Goal: Task Accomplishment & Management: Manage account settings

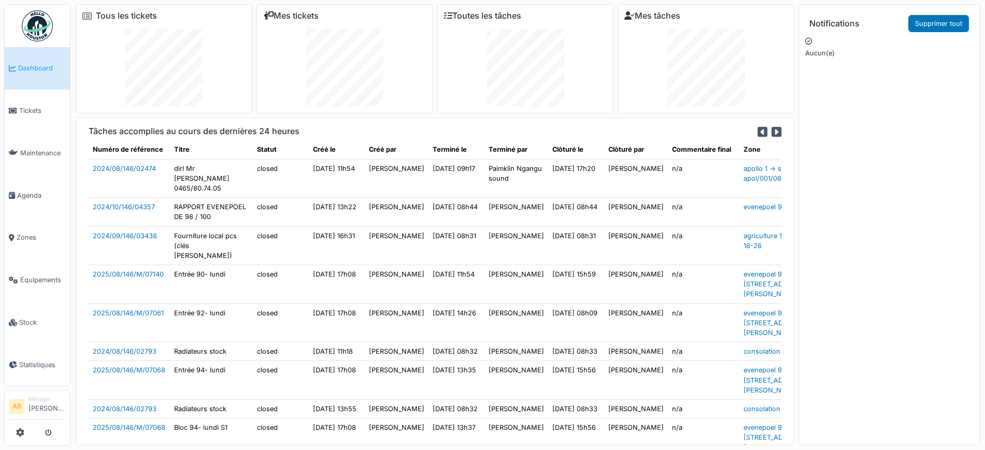
drag, startPoint x: 13, startPoint y: 15, endPoint x: 56, endPoint y: 30, distance: 45.1
click at [56, 30] on ul "Dashboard Tickets Maintenance Agenda Zones Équipements Stock Statistiques" at bounding box center [37, 195] width 66 height 383
click at [31, 30] on img at bounding box center [37, 25] width 31 height 31
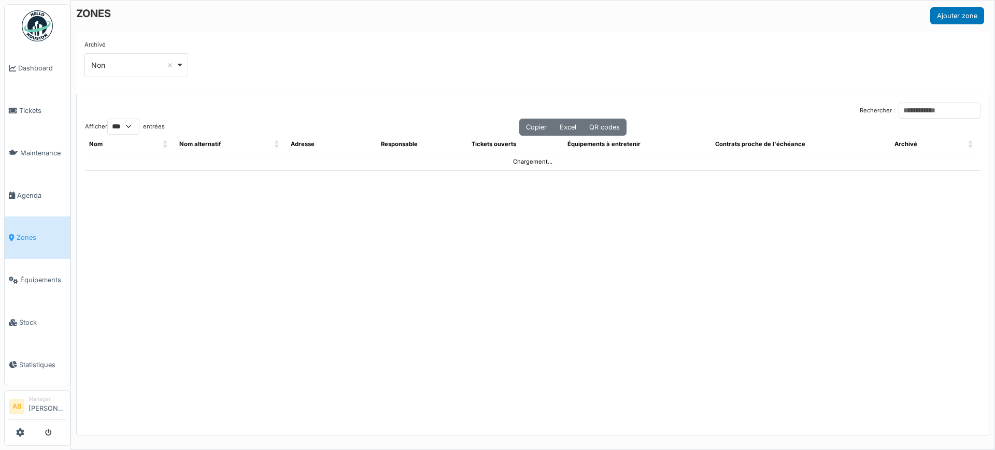
select select "***"
click at [950, 110] on input "Rechercher :" at bounding box center [940, 111] width 82 height 16
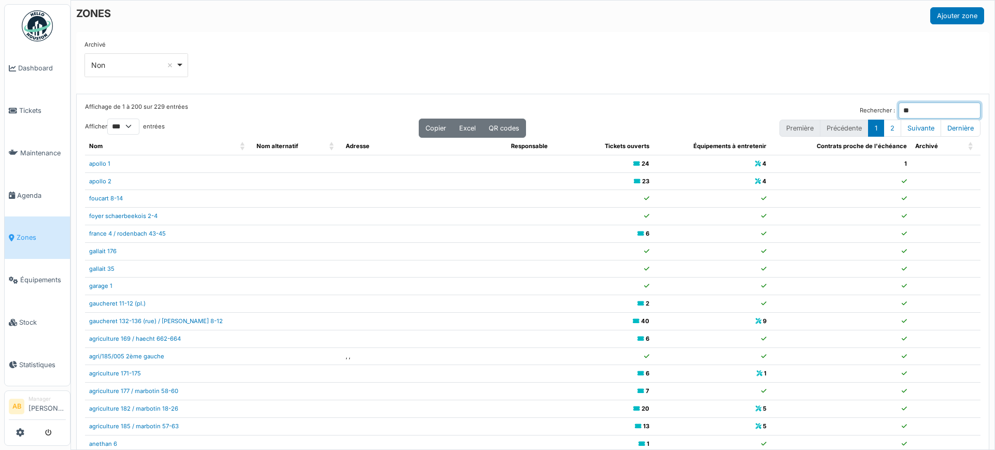
type input "*"
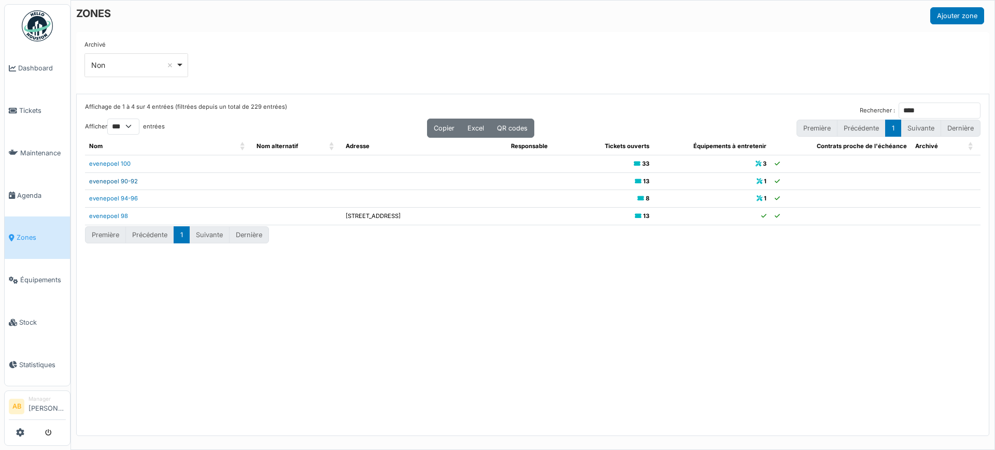
click at [127, 178] on link "evenepoel 90-92" at bounding box center [113, 181] width 49 height 7
click at [401, 67] on div "Archivé *** Non Remove item Tous Oui Non" at bounding box center [532, 62] width 897 height 45
click at [827, 23] on div "ZONES Ajouter zone" at bounding box center [530, 15] width 908 height 17
click at [929, 108] on input "****" at bounding box center [940, 111] width 82 height 16
type input "*"
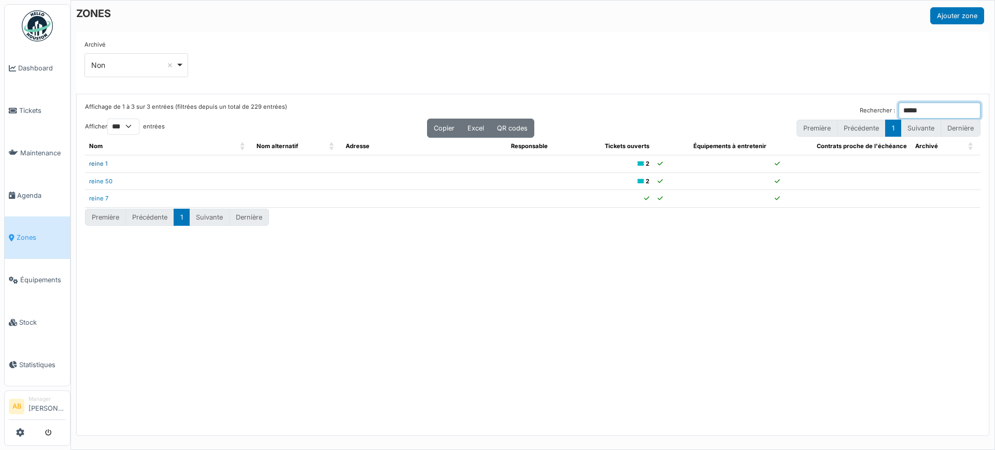
type input "*****"
click at [102, 162] on link "reine 1" at bounding box center [98, 163] width 19 height 7
click at [741, 101] on div "Affichage de 1 à 3 sur 3 entrées (filtrées depuis un total de 229 entrées) Rech…" at bounding box center [533, 265] width 912 height 342
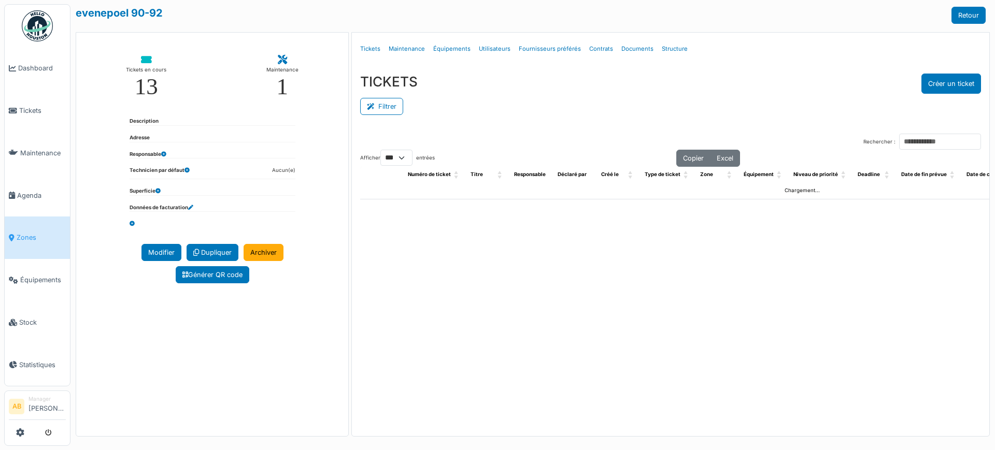
select select "***"
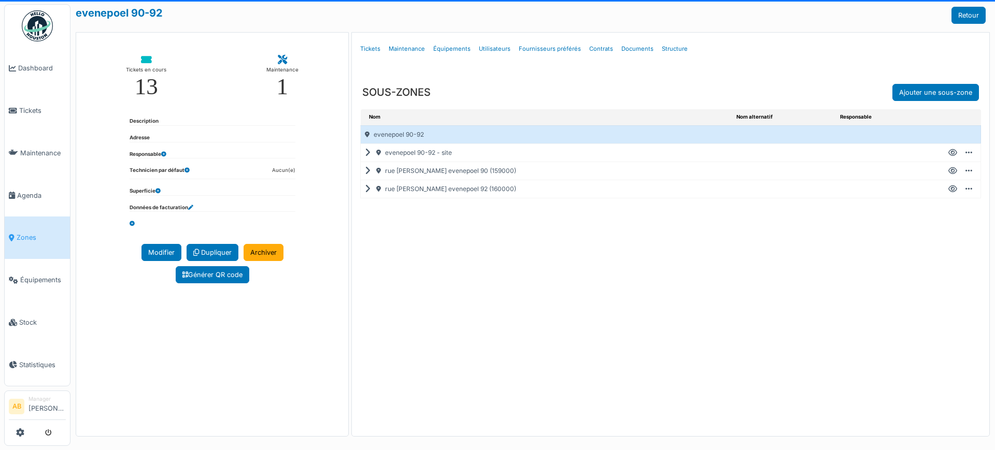
click at [367, 190] on icon at bounding box center [370, 189] width 10 height 1
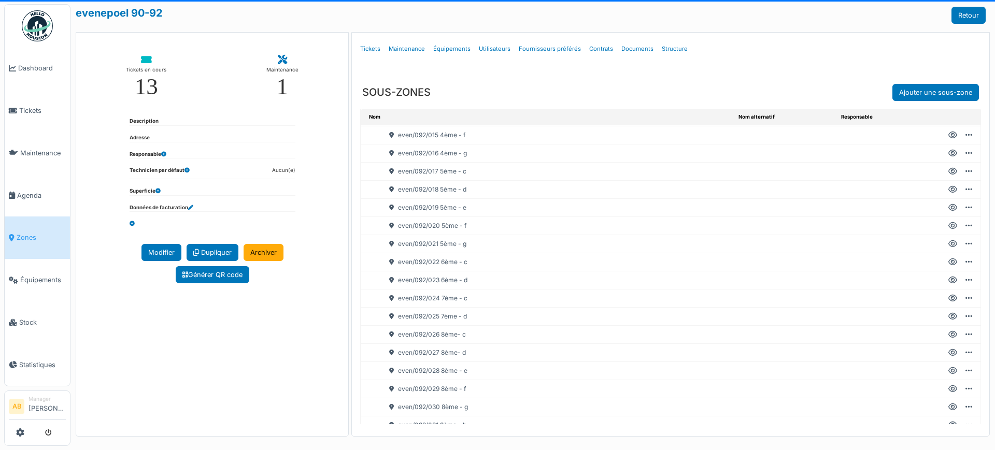
scroll to position [373, 0]
click at [949, 225] on icon at bounding box center [953, 225] width 9 height 1
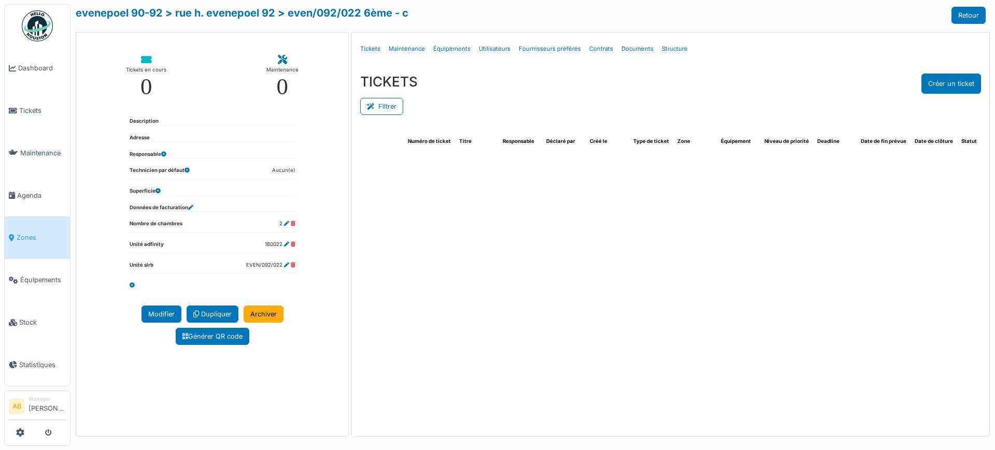
select select "***"
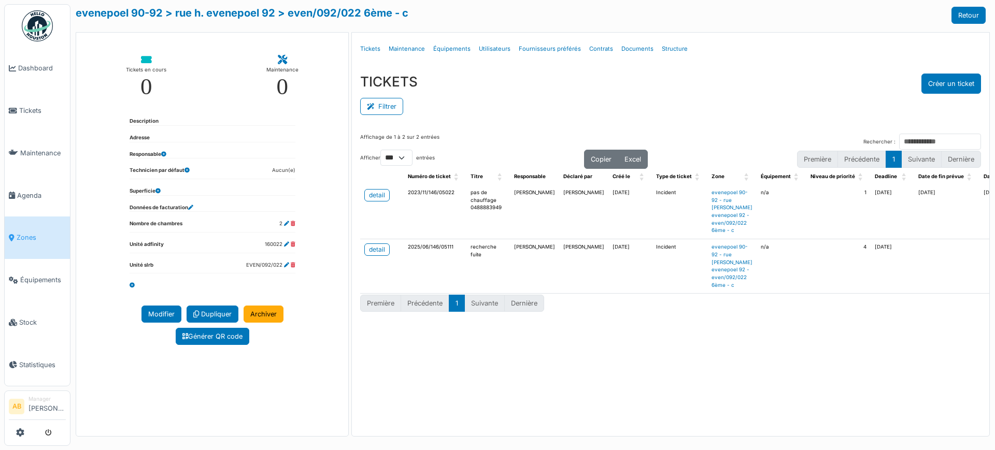
drag, startPoint x: 698, startPoint y: 420, endPoint x: 504, endPoint y: 326, distance: 215.8
click at [700, 421] on div "Affichage de 1 à 2 sur 2 entrées Rechercher : Afficher ** ** *** *** entrées Co…" at bounding box center [671, 277] width 638 height 305
click at [383, 247] on div "detail" at bounding box center [377, 249] width 16 height 9
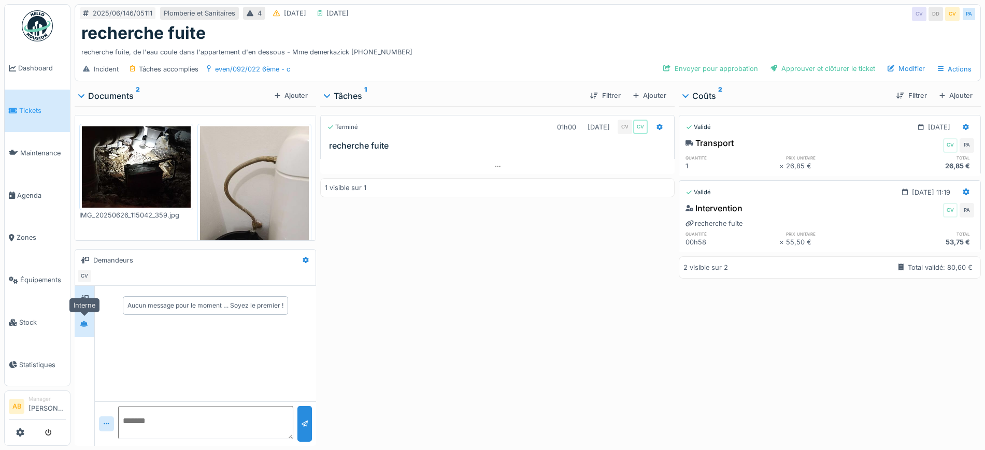
click at [84, 326] on icon at bounding box center [83, 324] width 7 height 7
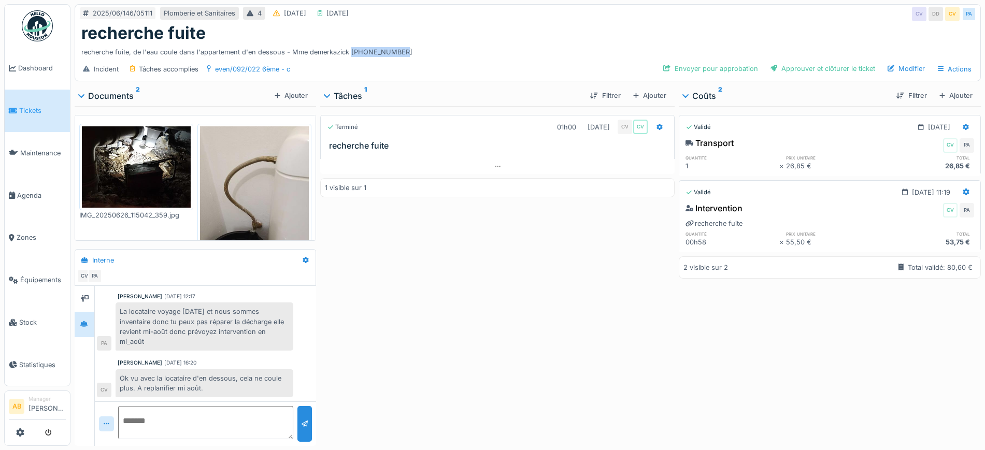
drag, startPoint x: 399, startPoint y: 54, endPoint x: 349, endPoint y: 53, distance: 50.3
click at [349, 53] on div "recherche fuite, de l'eau coule dans l'appartement d'en dessous - Mme demerkazi…" at bounding box center [527, 50] width 893 height 14
click at [418, 60] on div "Incident Tâches accomplies even/092/022 6ème - c Envoyer pour approbation Appro…" at bounding box center [528, 69] width 906 height 23
drag, startPoint x: 402, startPoint y: 53, endPoint x: 351, endPoint y: 54, distance: 51.3
click at [351, 54] on div "recherche fuite, de l'eau coule dans l'appartement d'en dessous - Mme demerkazi…" at bounding box center [527, 50] width 893 height 14
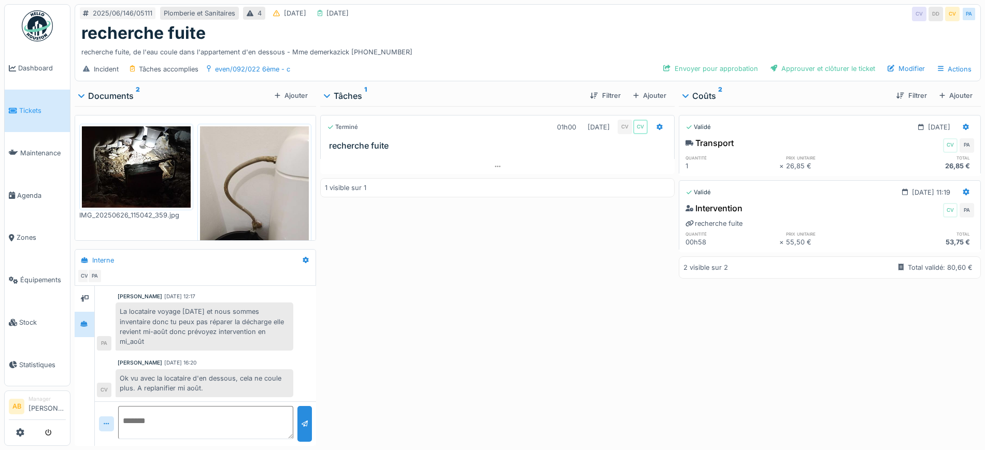
click at [456, 286] on div "Terminé 01h00 26/06/2025 CV CV recherche fuite 1 visible sur 1" at bounding box center [497, 274] width 355 height 336
click at [301, 220] on div "IMG_20250626_115042_359.jpg IMG_20250626_102231_664.jpg" at bounding box center [196, 178] width 242 height 126
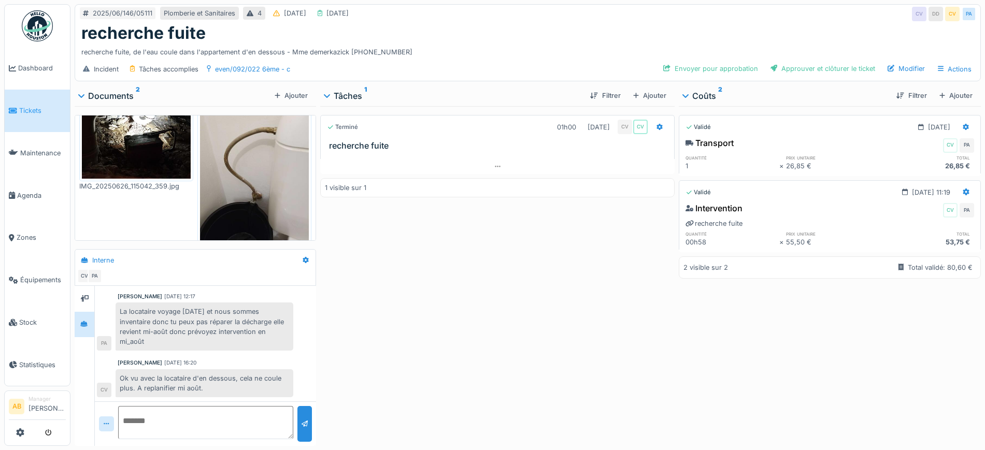
scroll to position [44, 0]
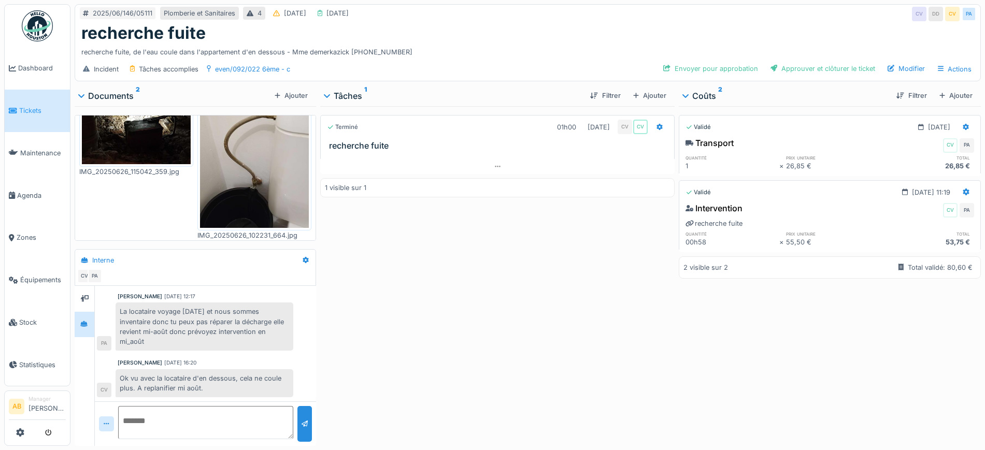
click at [31, 23] on img at bounding box center [37, 25] width 31 height 31
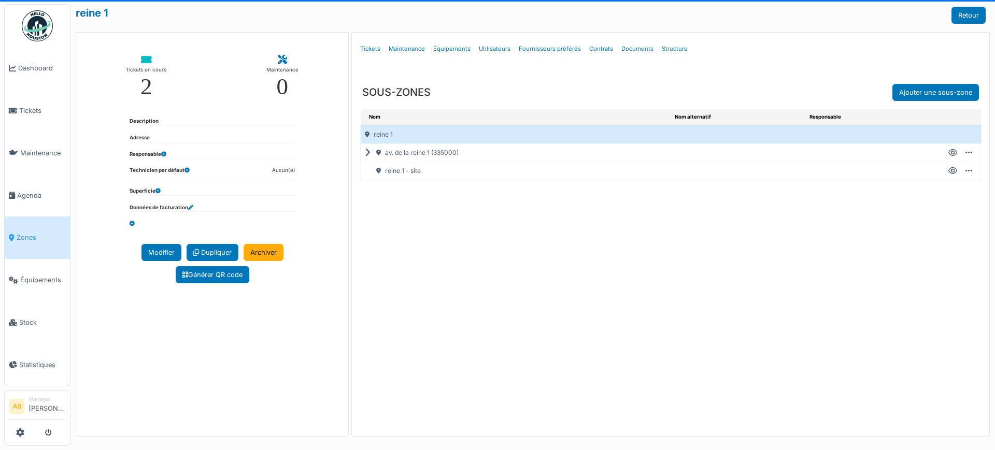
click at [374, 151] on div "av. de la reine 1 (335000)" at bounding box center [516, 153] width 310 height 18
click at [370, 153] on icon at bounding box center [370, 153] width 10 height 1
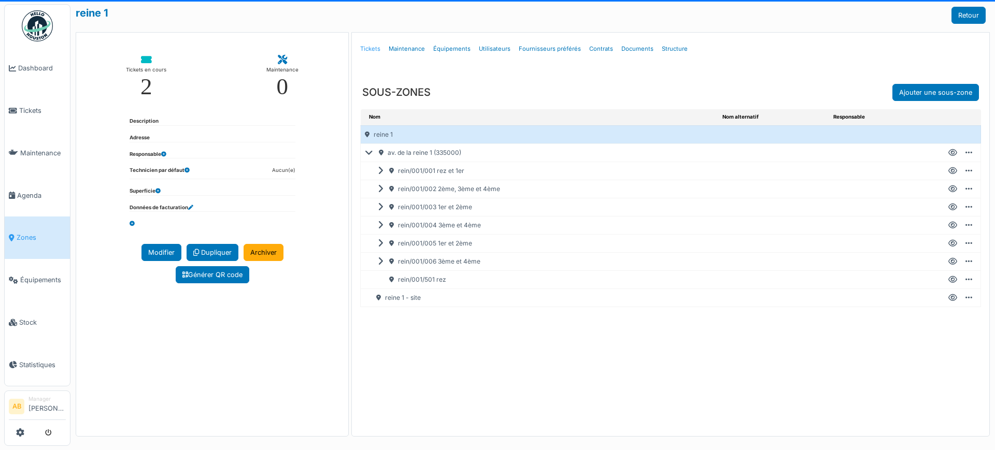
click at [383, 51] on link "Tickets" at bounding box center [370, 49] width 29 height 24
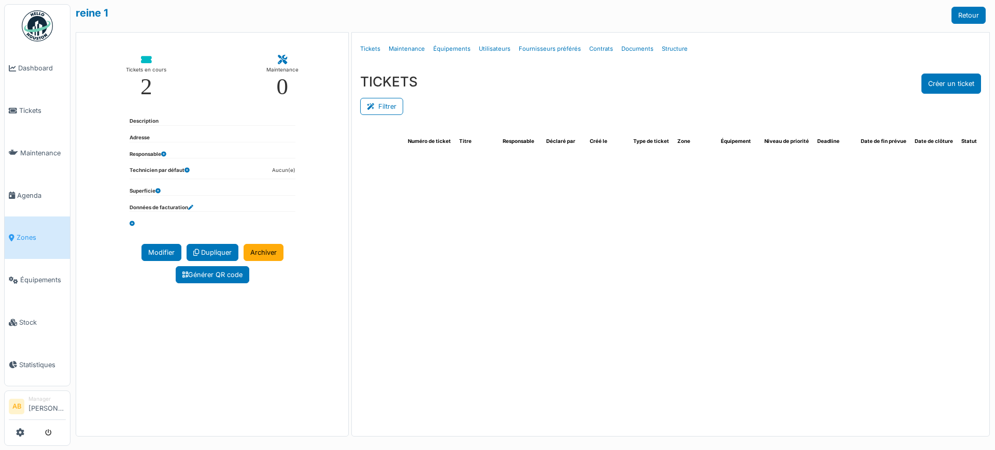
select select "***"
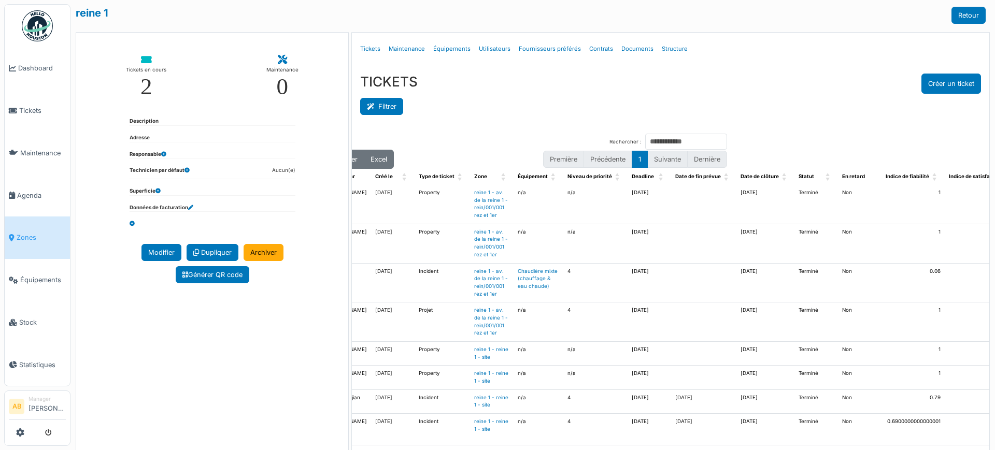
click at [381, 107] on button "Filtrer" at bounding box center [381, 106] width 43 height 17
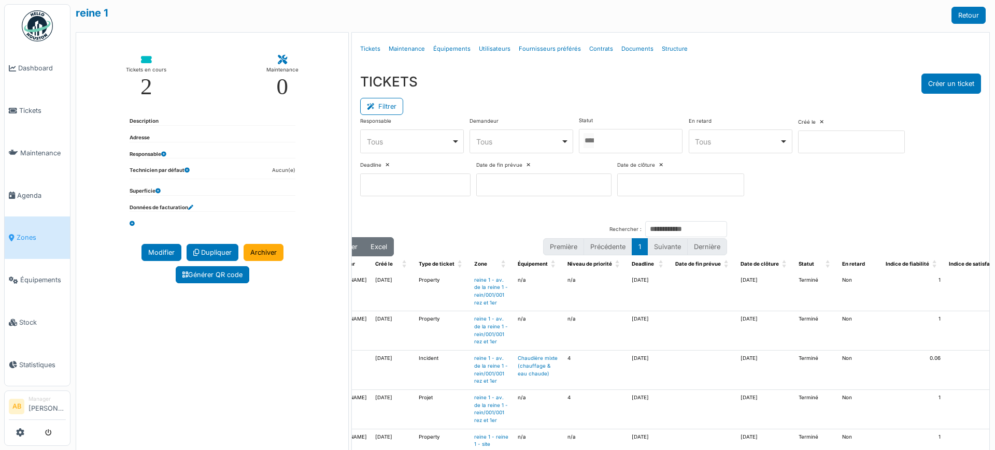
click at [610, 137] on div at bounding box center [631, 141] width 104 height 24
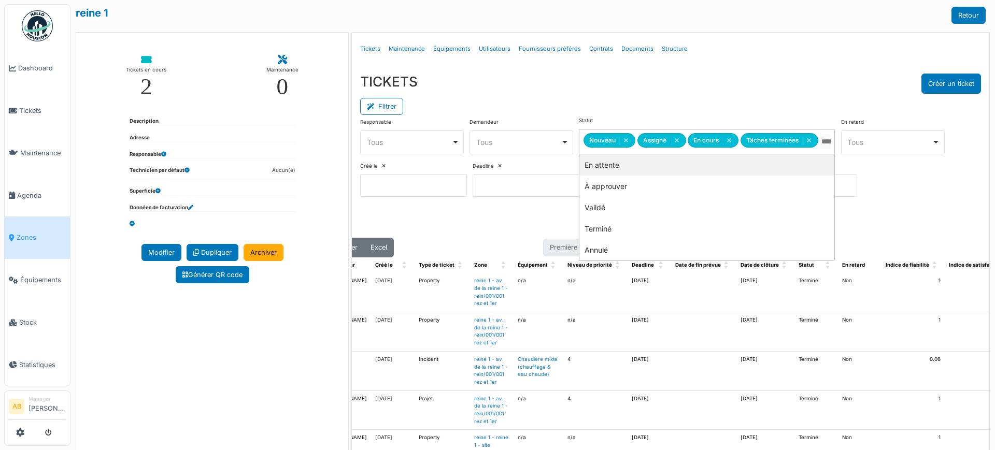
click at [661, 100] on div "Filtrer" at bounding box center [670, 105] width 621 height 23
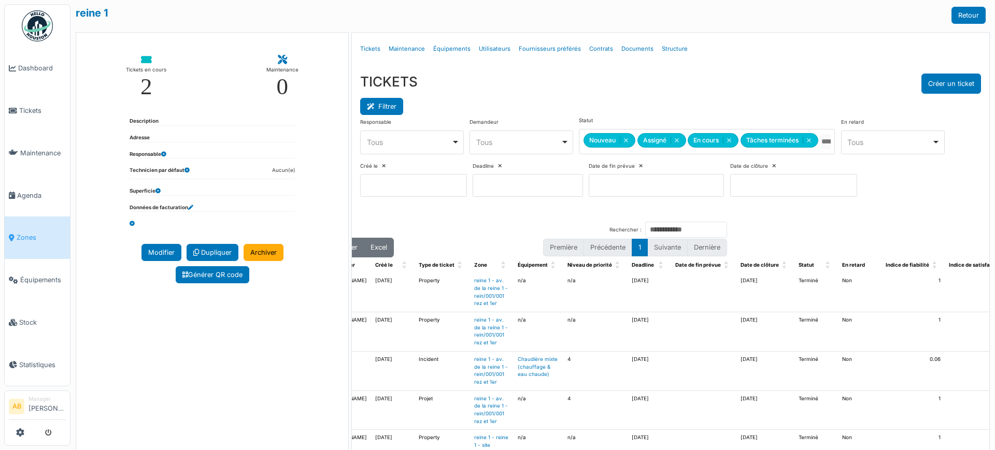
click at [387, 106] on button "Filtrer" at bounding box center [381, 106] width 43 height 17
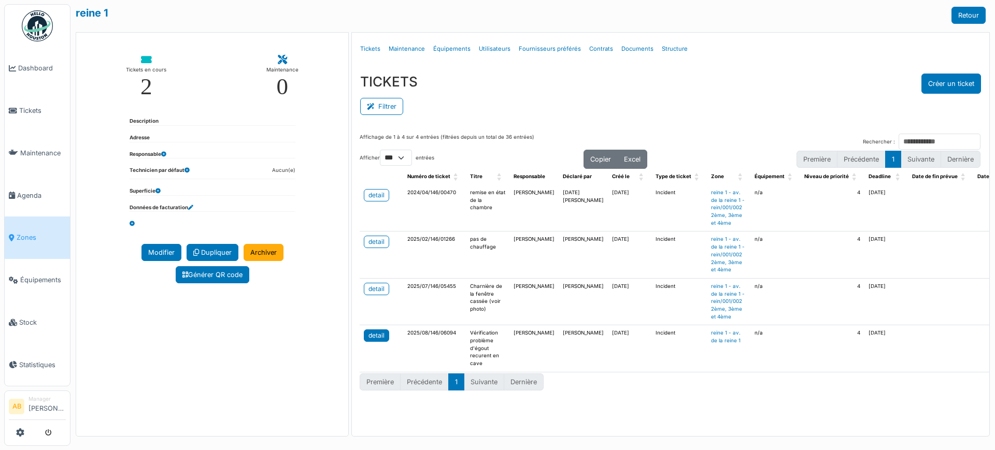
click at [386, 337] on link "detail" at bounding box center [376, 336] width 25 height 12
click at [43, 233] on span "Zones" at bounding box center [41, 238] width 49 height 10
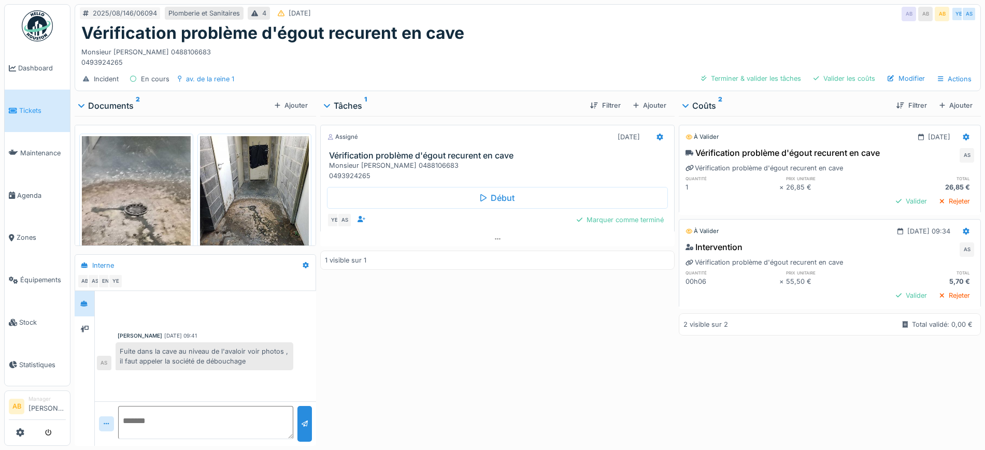
click at [253, 365] on div "Fuite dans la cave au niveau de l'avaloir voir photos , il faut appeler la soci…" at bounding box center [205, 357] width 178 height 28
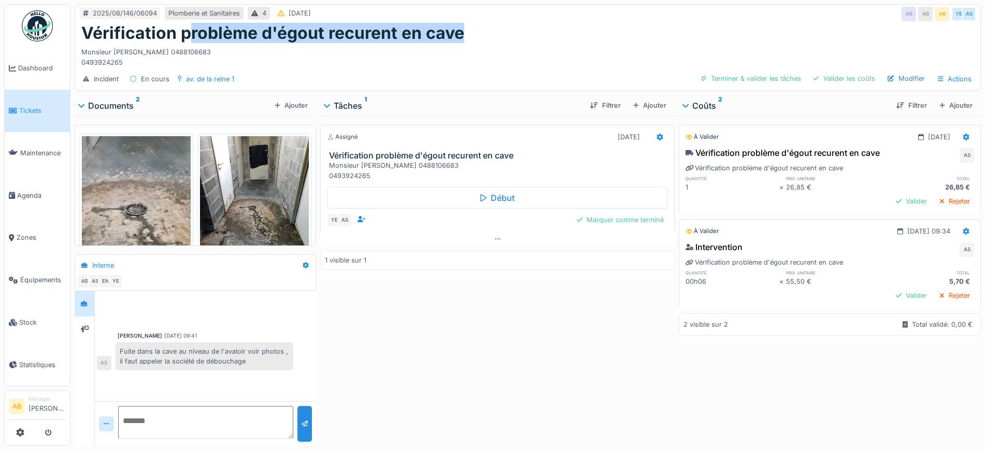
drag, startPoint x: 475, startPoint y: 35, endPoint x: 217, endPoint y: 31, distance: 258.7
click at [196, 34] on div "Vérification problème d'égout recurent en cave" at bounding box center [527, 33] width 893 height 20
click at [217, 31] on h1 "Vérification problème d'égout recurent en cave" at bounding box center [272, 33] width 383 height 20
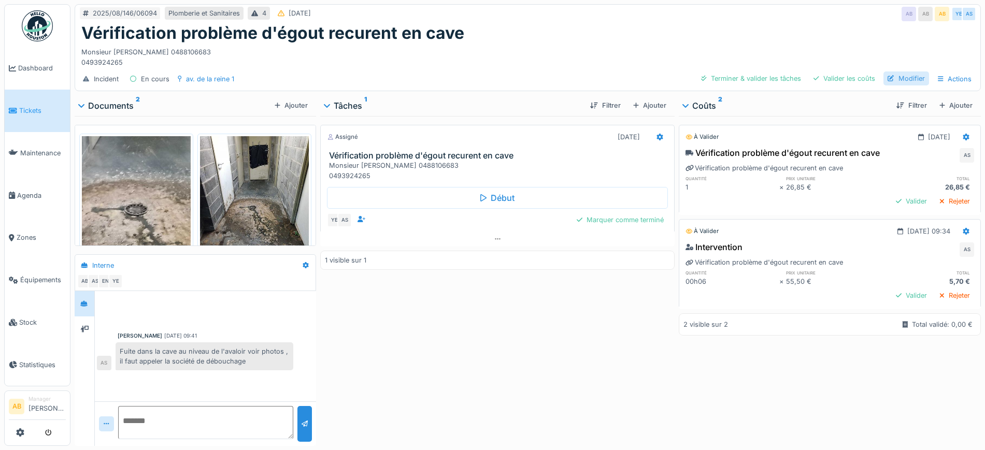
click at [887, 78] on div "Modifier" at bounding box center [907, 79] width 46 height 14
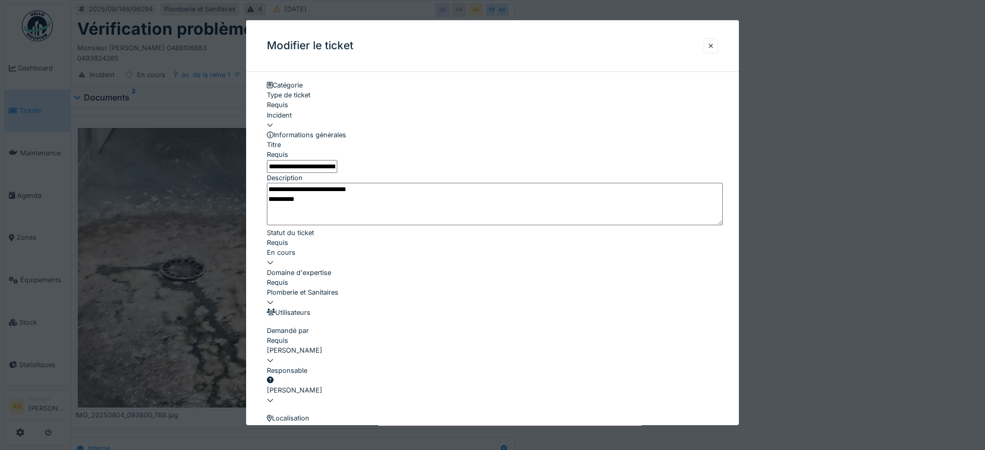
drag, startPoint x: 320, startPoint y: 179, endPoint x: 211, endPoint y: 157, distance: 110.6
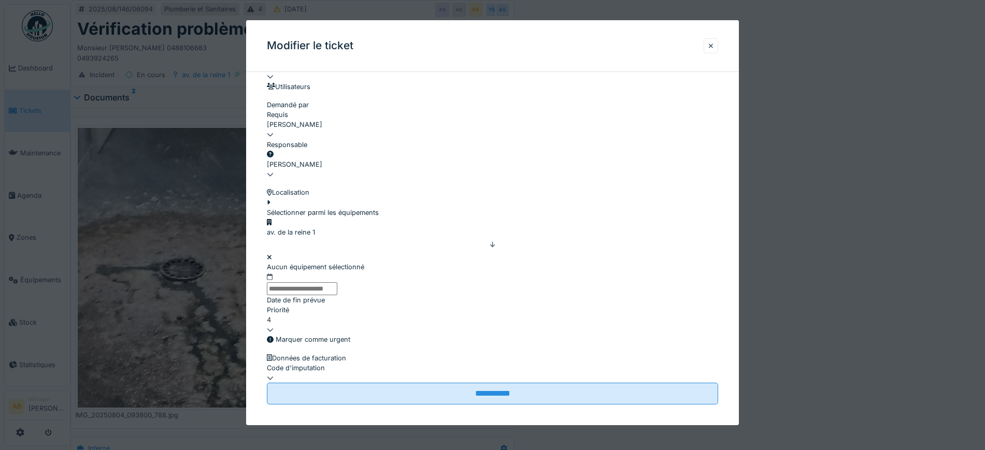
type input "**********"
click at [517, 403] on fieldset "**********" at bounding box center [492, 129] width 451 height 551
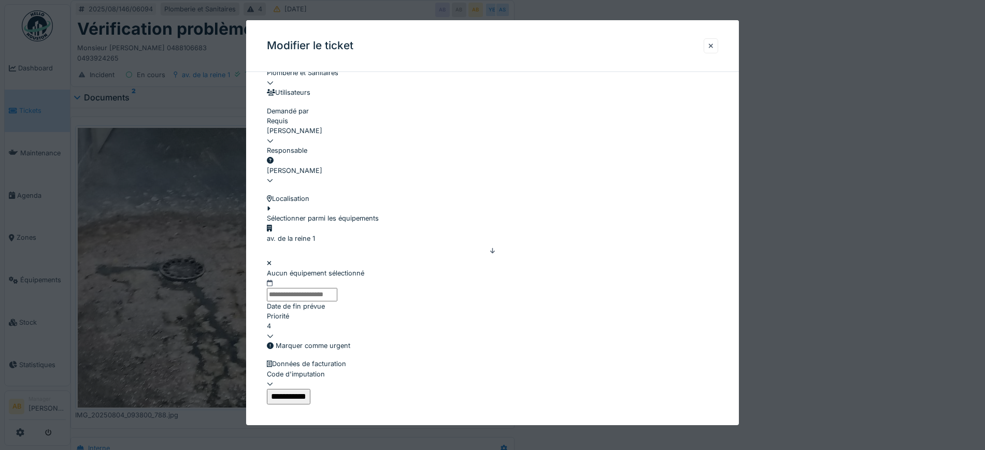
click at [311, 389] on input "**********" at bounding box center [289, 397] width 44 height 16
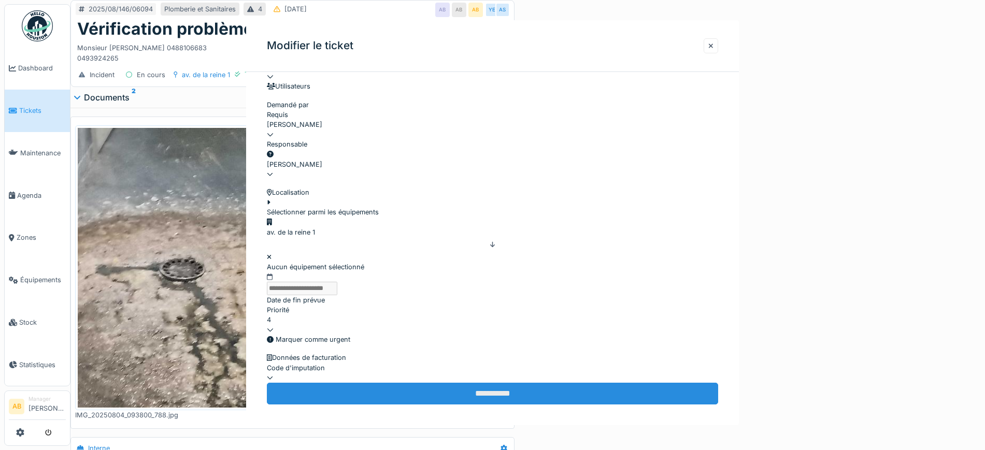
scroll to position [0, 0]
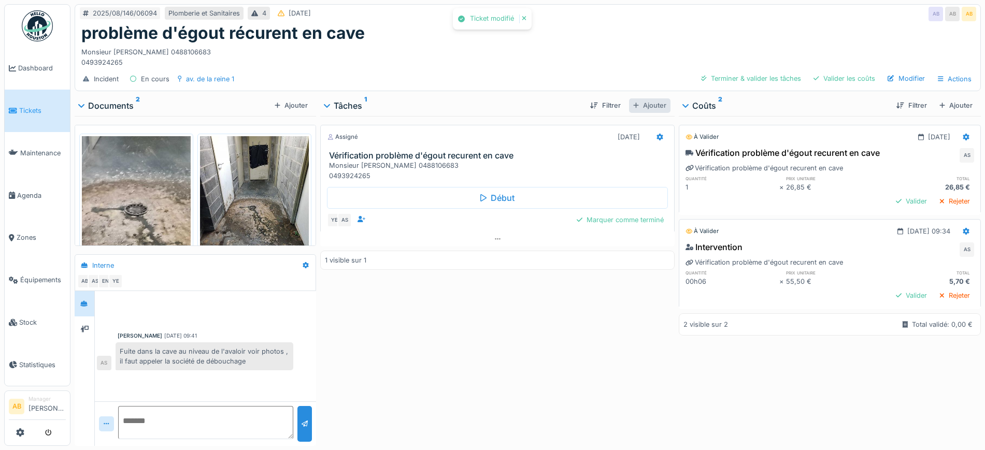
click at [646, 110] on div "Ajouter" at bounding box center [649, 105] width 41 height 14
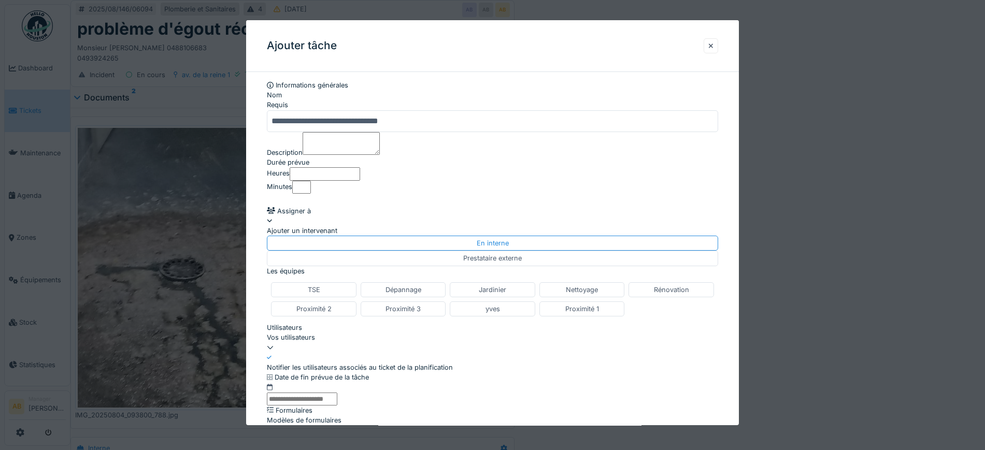
scroll to position [10, 0]
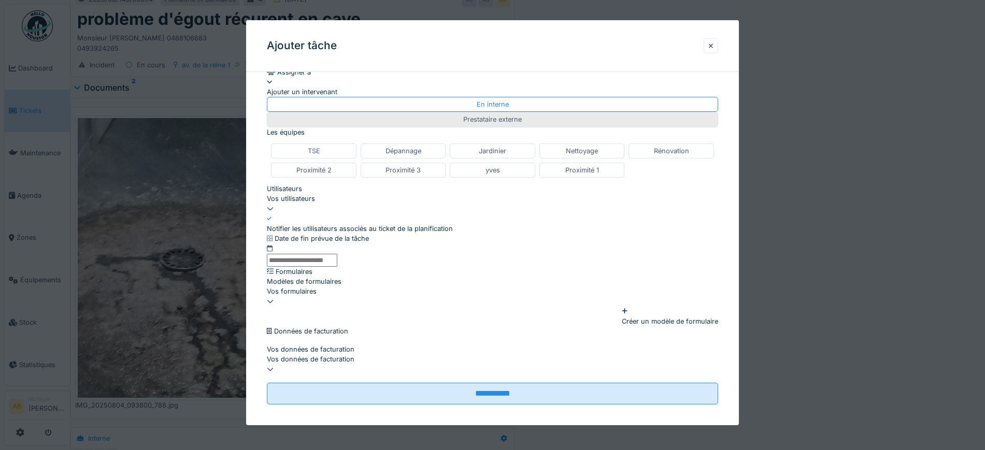
click at [522, 116] on div "Prestataire externe" at bounding box center [492, 120] width 59 height 10
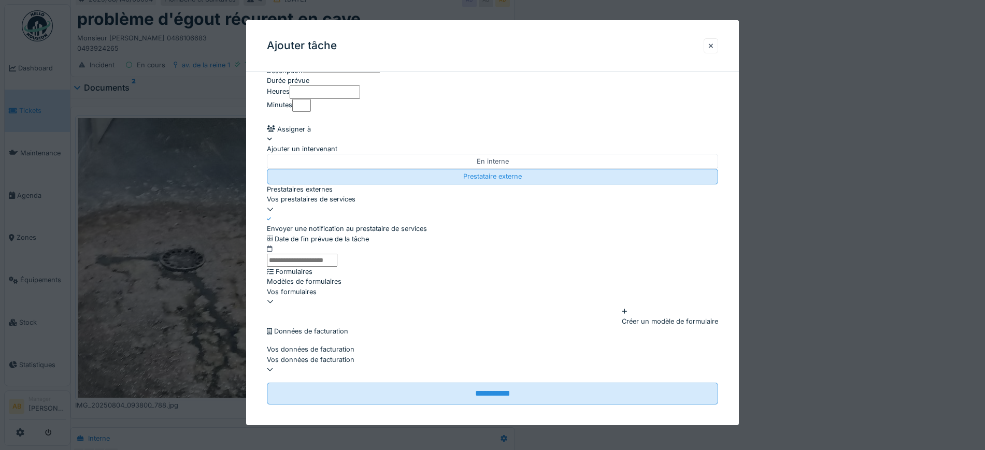
scroll to position [187, 0]
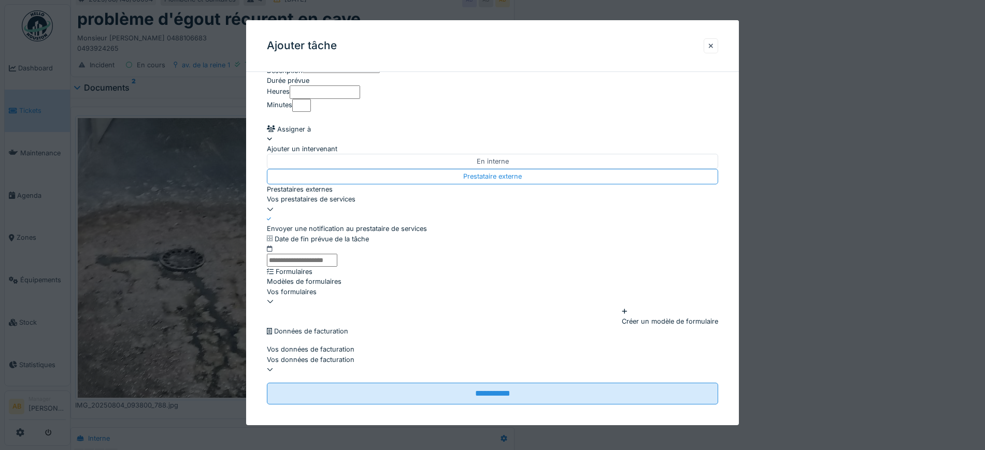
click at [330, 134] on div "Ajouter un intervenant" at bounding box center [492, 144] width 451 height 20
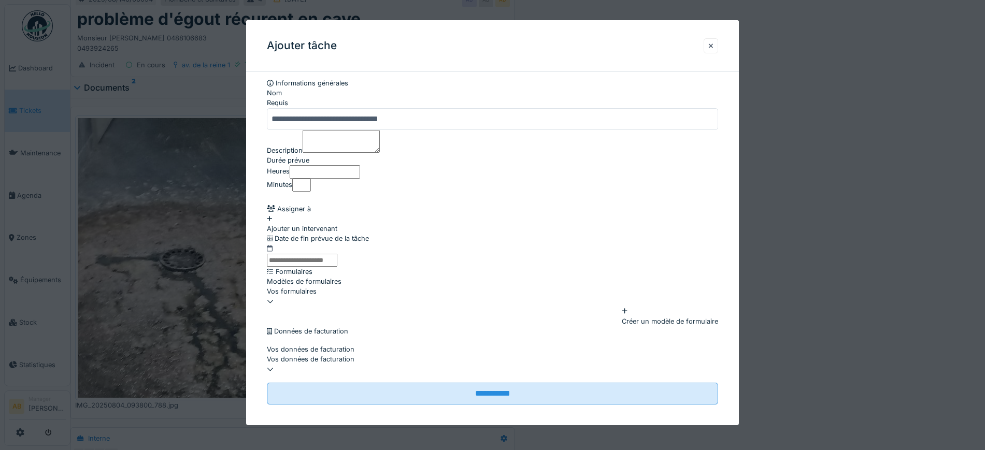
click at [347, 214] on div "Ajouter un intervenant" at bounding box center [492, 224] width 451 height 20
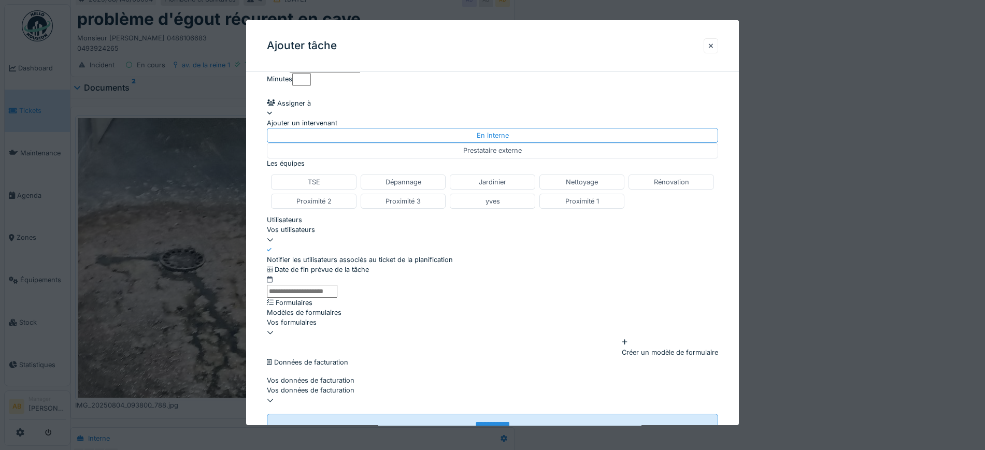
click at [378, 245] on div "Vos utilisateurs" at bounding box center [492, 235] width 451 height 20
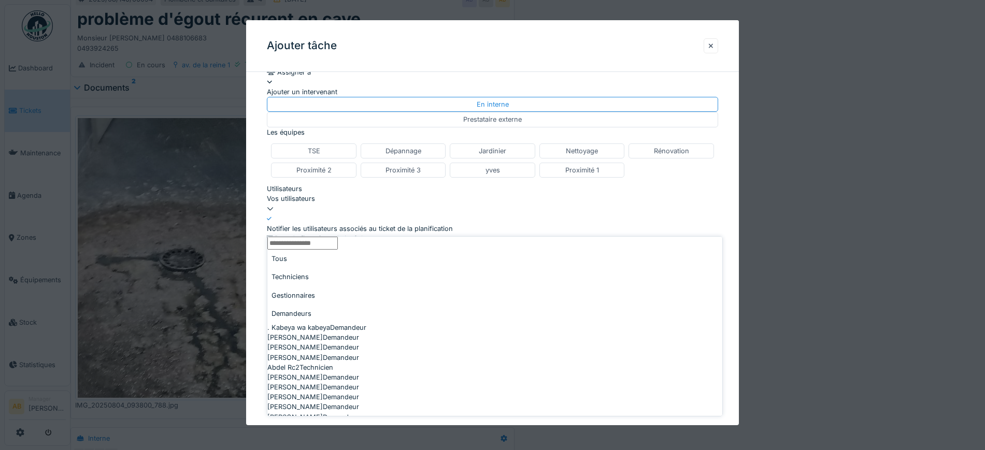
click at [321, 250] on input "Utilisateurs" at bounding box center [302, 243] width 70 height 13
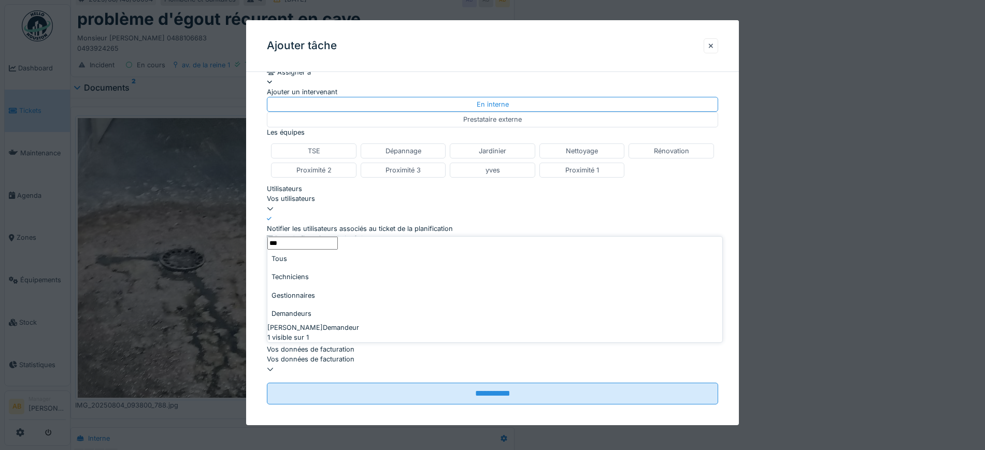
click at [355, 279] on div "Tous Techniciens Gestionnaires Demandeurs" at bounding box center [494, 286] width 455 height 73
click at [327, 280] on div "Techniciens" at bounding box center [494, 277] width 455 height 18
click at [338, 250] on input "***" at bounding box center [302, 243] width 70 height 13
type input "*********"
click at [380, 287] on div "Gestionnaires" at bounding box center [494, 296] width 455 height 18
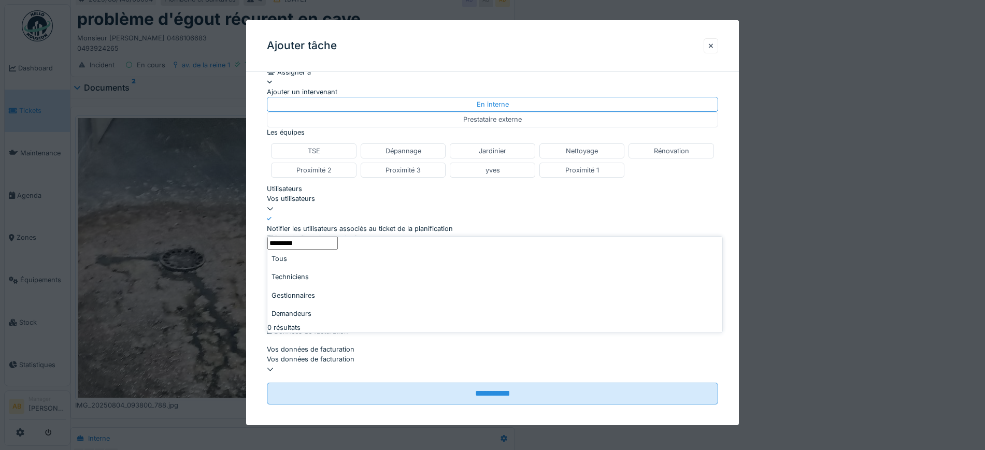
click at [313, 281] on div "Techniciens" at bounding box center [494, 277] width 455 height 18
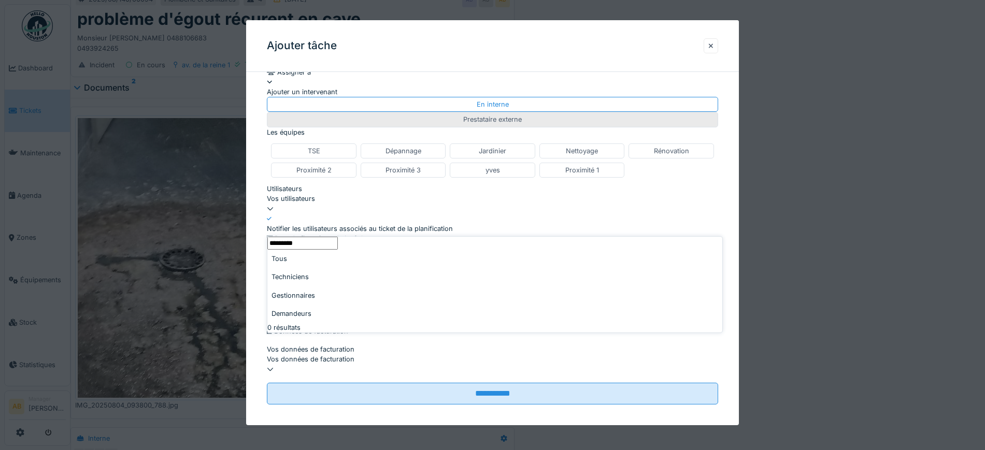
click at [548, 124] on div "Prestataire externe" at bounding box center [492, 119] width 451 height 15
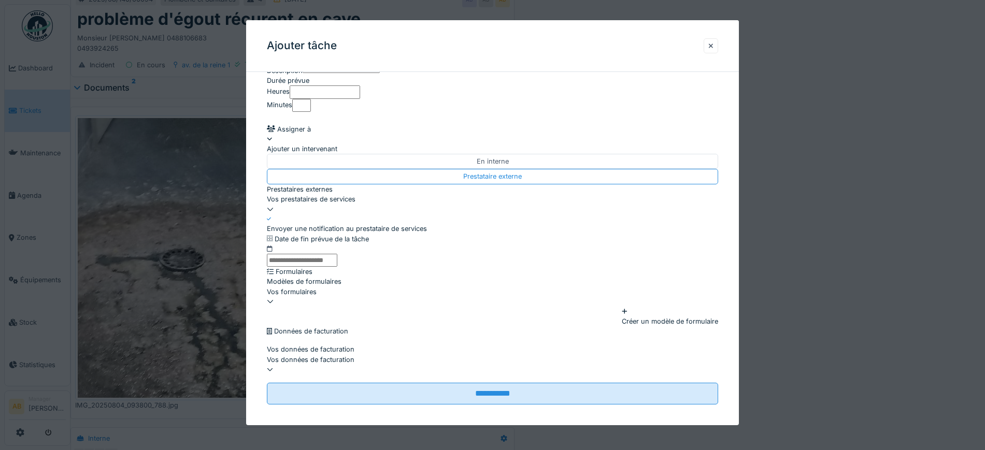
click at [350, 194] on div "Vos prestataires de services" at bounding box center [492, 199] width 451 height 10
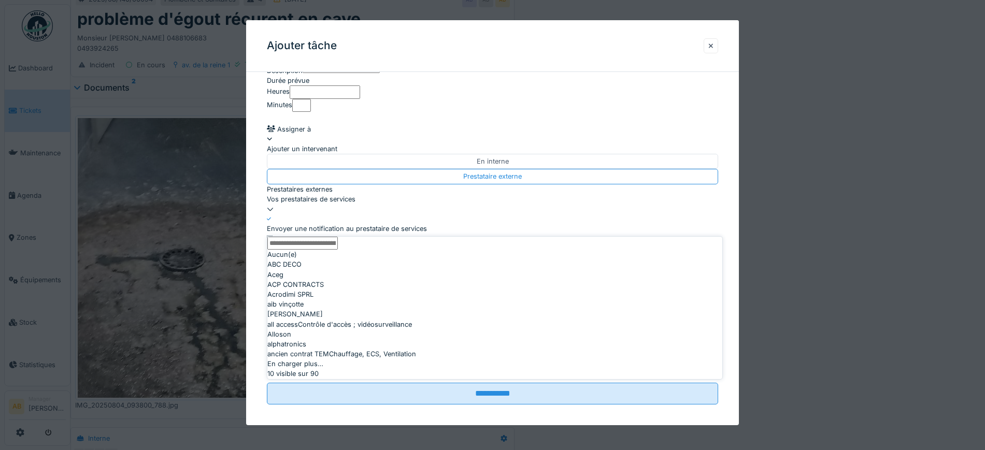
click at [312, 250] on input "Prestataires externes" at bounding box center [302, 243] width 70 height 13
click at [311, 250] on input "*" at bounding box center [302, 243] width 70 height 13
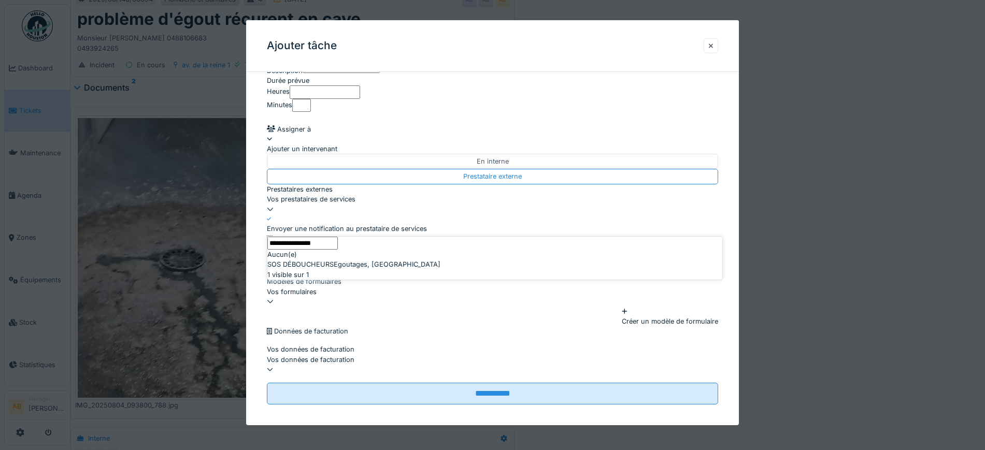
type input "**********"
click at [323, 270] on div "SOS DÉBOUCHEURS Egoutages, Egoutages" at bounding box center [494, 265] width 455 height 10
type input "***"
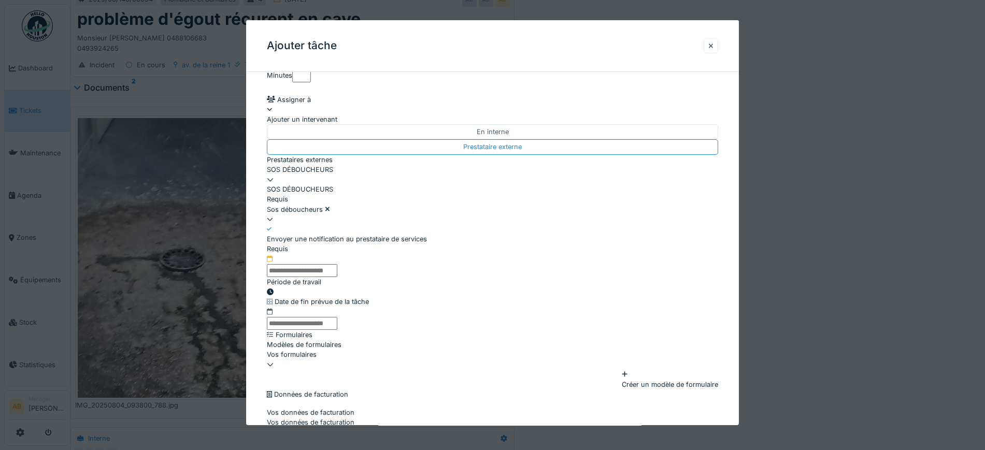
click at [307, 277] on input "text" at bounding box center [302, 270] width 70 height 13
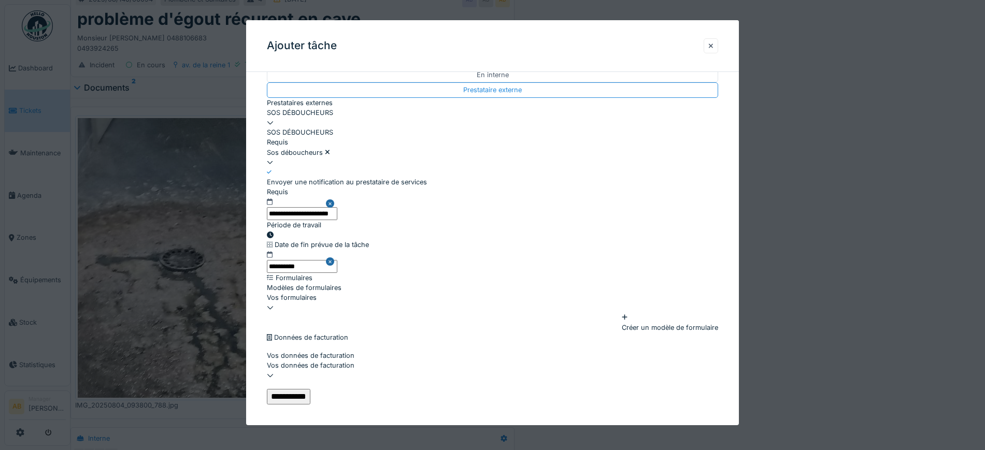
click at [311, 389] on input "**********" at bounding box center [289, 397] width 44 height 16
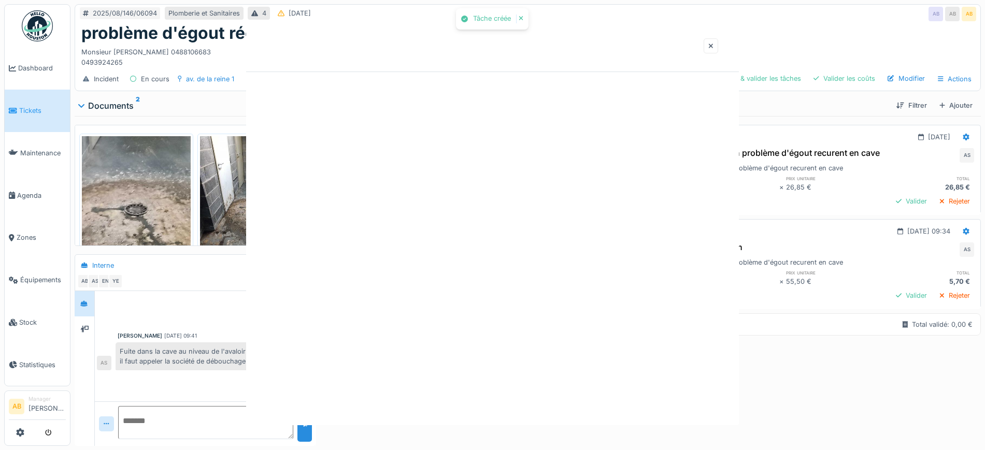
scroll to position [0, 0]
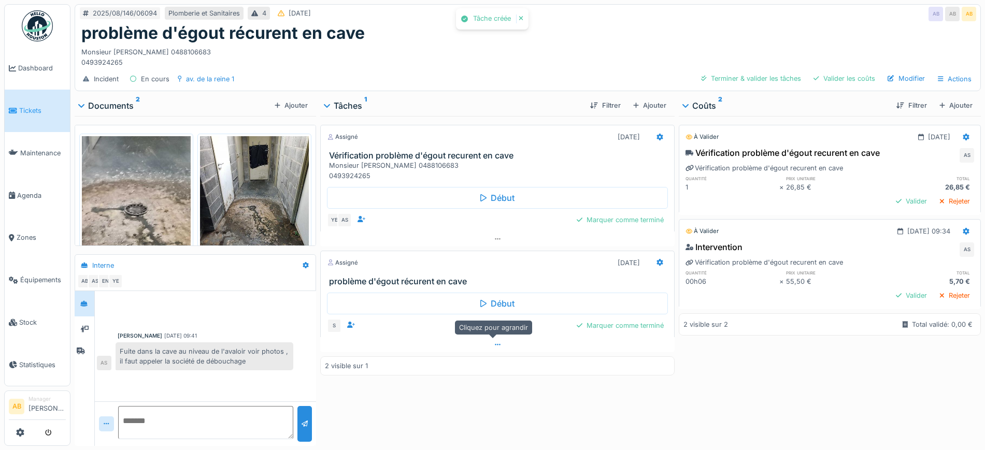
click at [479, 337] on div at bounding box center [497, 344] width 355 height 15
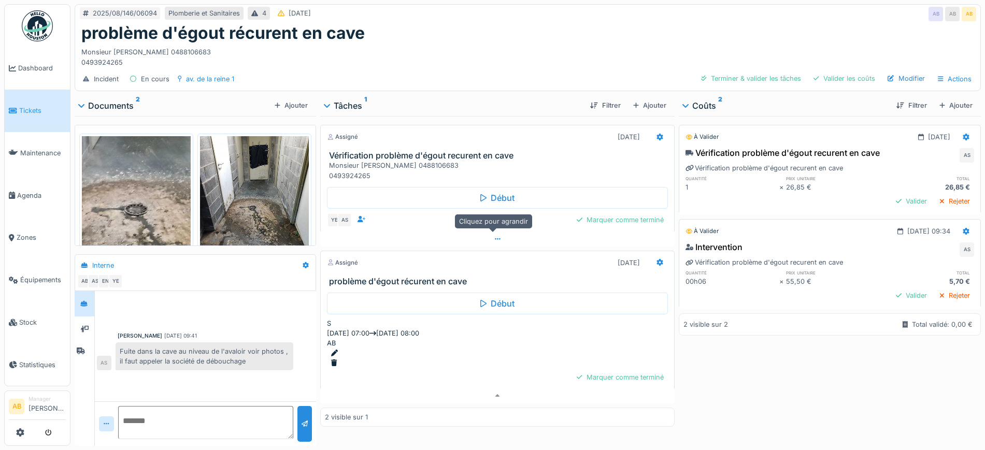
click at [470, 234] on div at bounding box center [497, 239] width 355 height 15
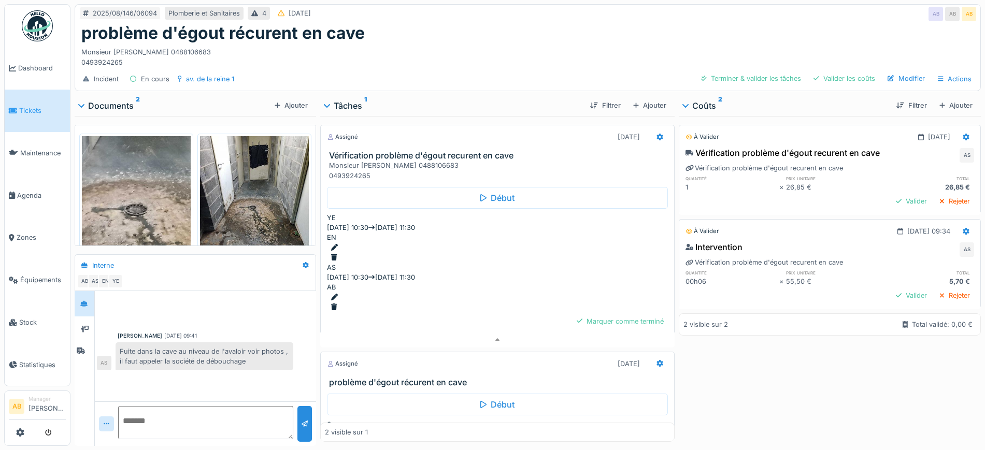
click at [113, 100] on div "Documents 2" at bounding box center [175, 106] width 192 height 12
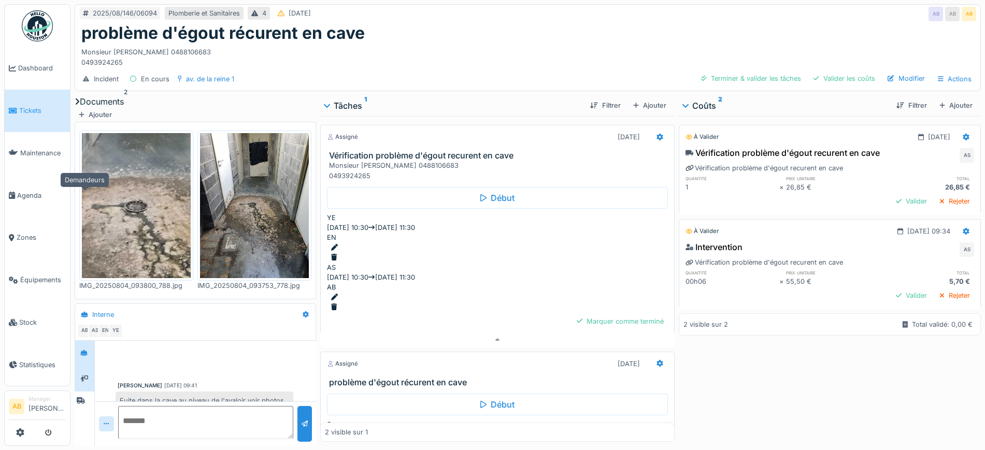
click at [85, 371] on div at bounding box center [85, 379] width 16 height 17
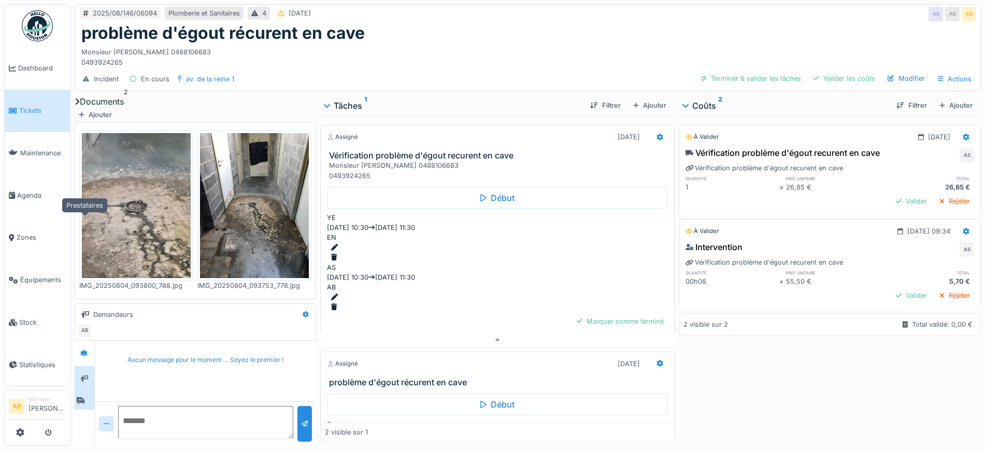
click at [85, 396] on div at bounding box center [81, 401] width 8 height 10
click at [899, 194] on div "Valider" at bounding box center [911, 201] width 39 height 14
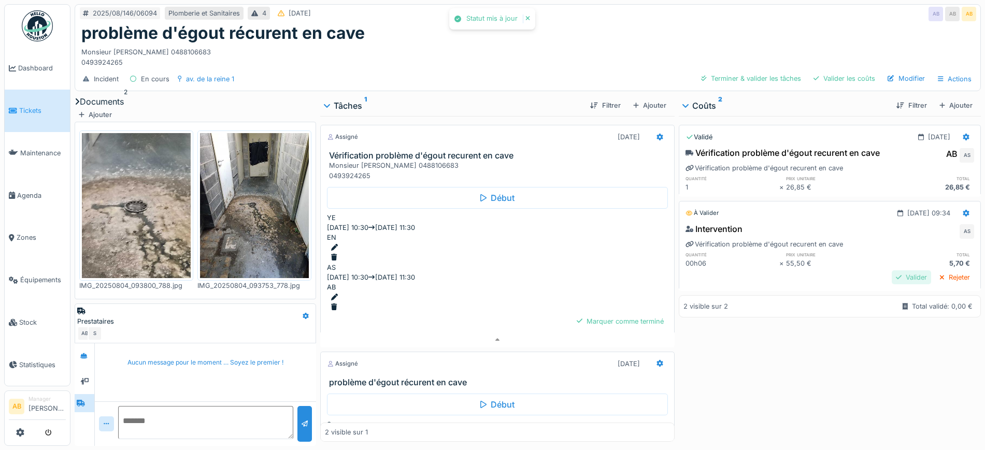
click at [892, 271] on div "Valider" at bounding box center [911, 278] width 39 height 14
drag, startPoint x: 876, startPoint y: 262, endPoint x: 859, endPoint y: 232, distance: 34.5
click at [859, 232] on div "Validé 04/08/2025 @ 09:34 Intervention AB AS Vérification problème d'égout recu…" at bounding box center [830, 237] width 302 height 72
click at [857, 251] on h6 "prix unitaire" at bounding box center [833, 254] width 94 height 7
click at [218, 344] on div "Aucun message pour le moment … Soyez le premier !" at bounding box center [205, 373] width 221 height 58
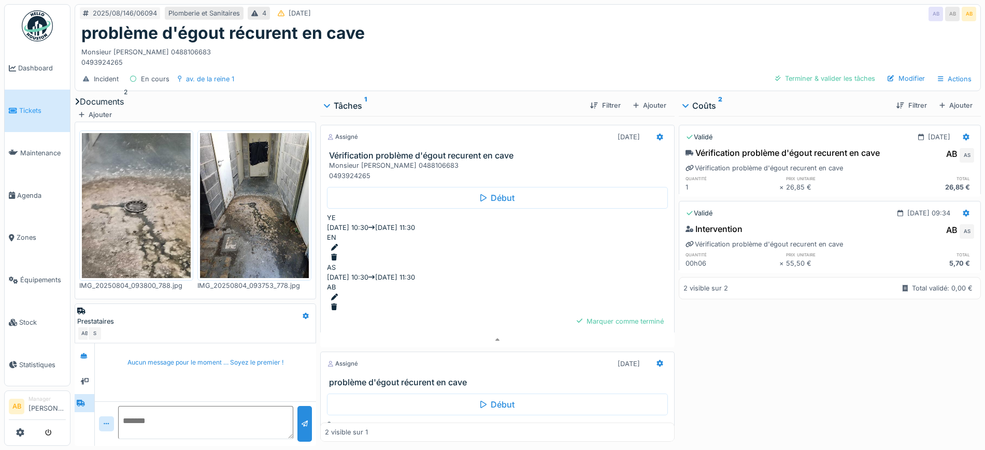
click at [40, 21] on img at bounding box center [37, 25] width 31 height 31
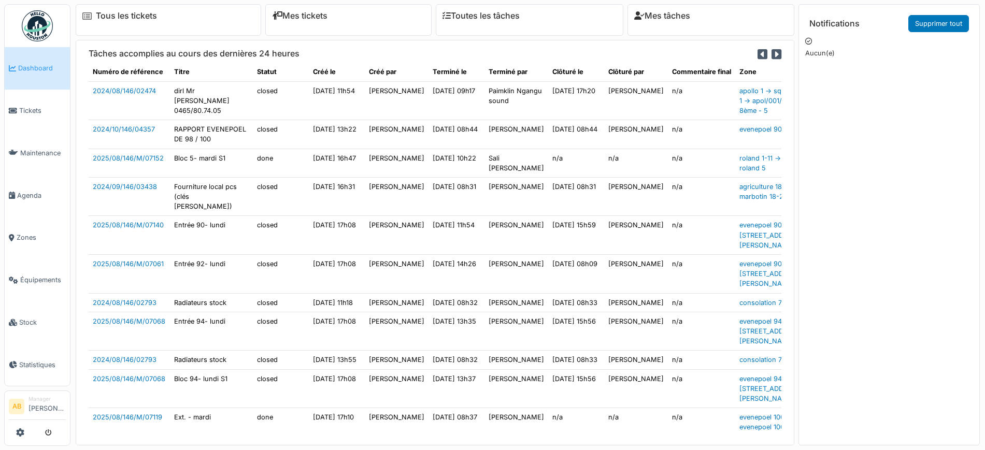
click at [253, 370] on td "closed" at bounding box center [281, 360] width 56 height 19
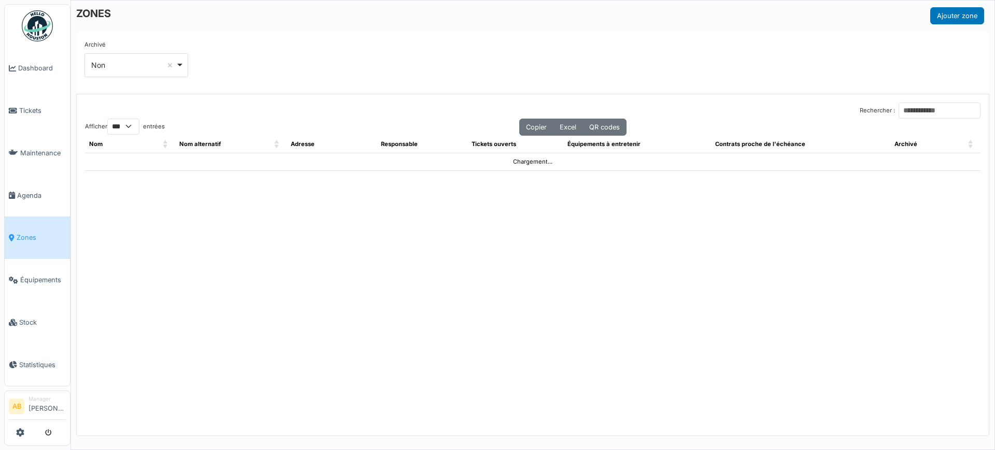
select select "***"
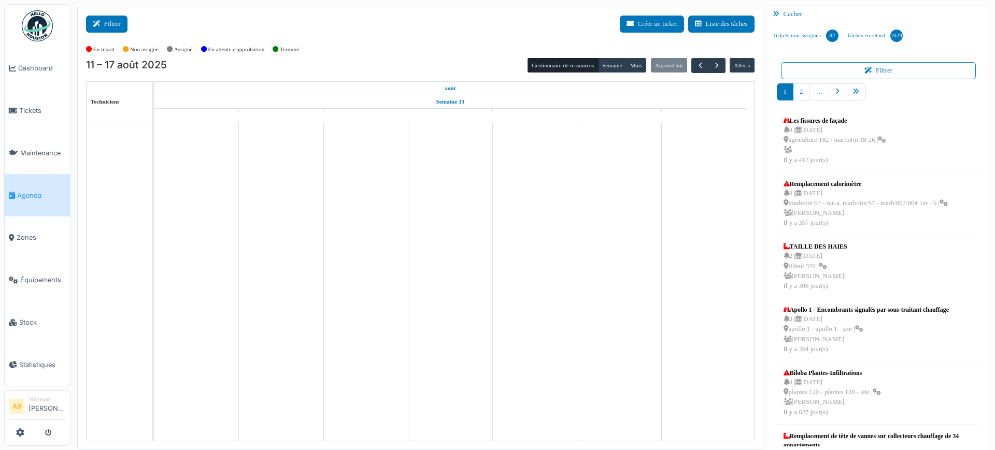
click at [109, 24] on button "Filtrer" at bounding box center [106, 24] width 41 height 17
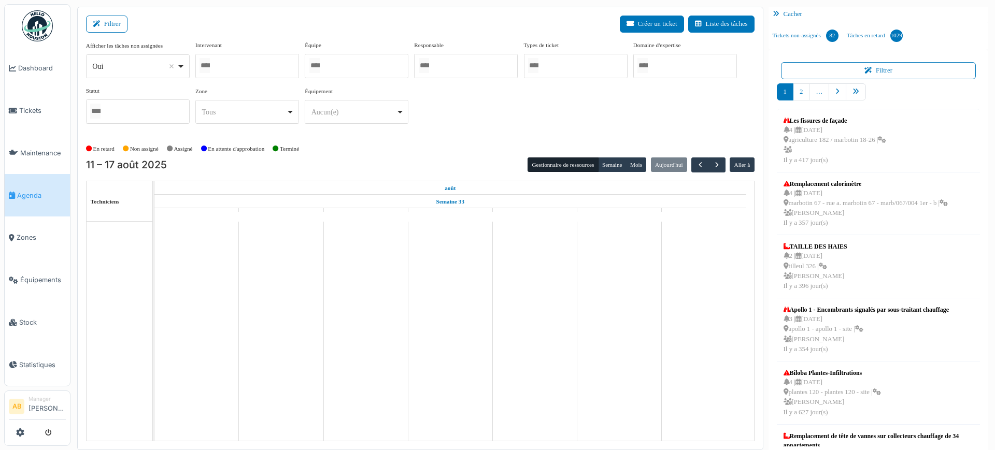
click at [139, 72] on div "Oui Remove item" at bounding box center [137, 66] width 95 height 15
select select "**"
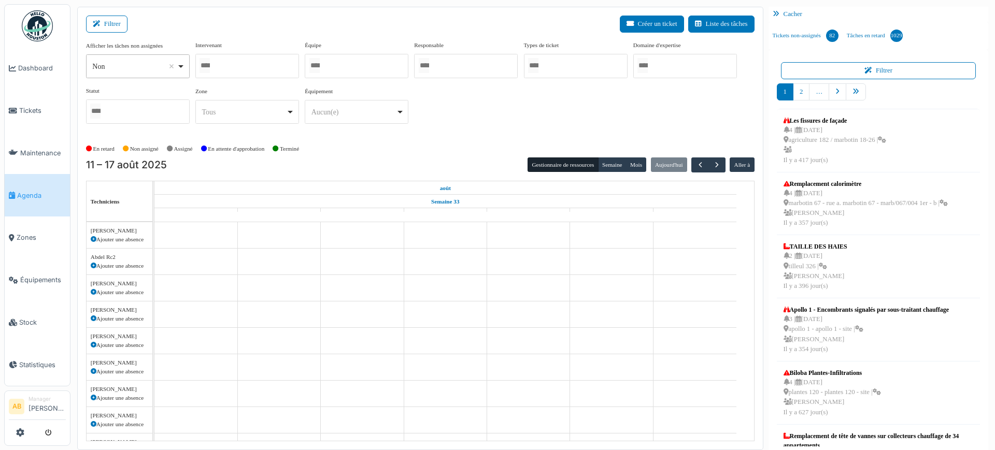
click at [210, 69] on input "Tous" at bounding box center [205, 65] width 10 height 15
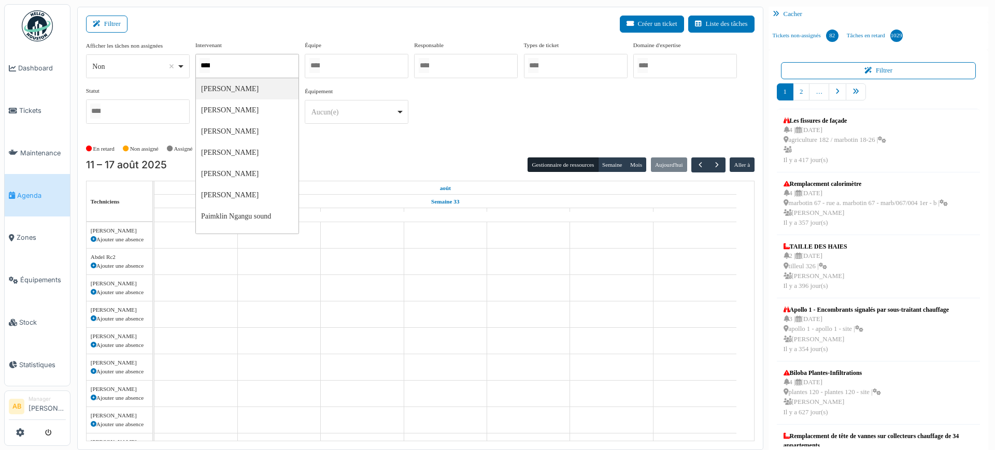
type input "*****"
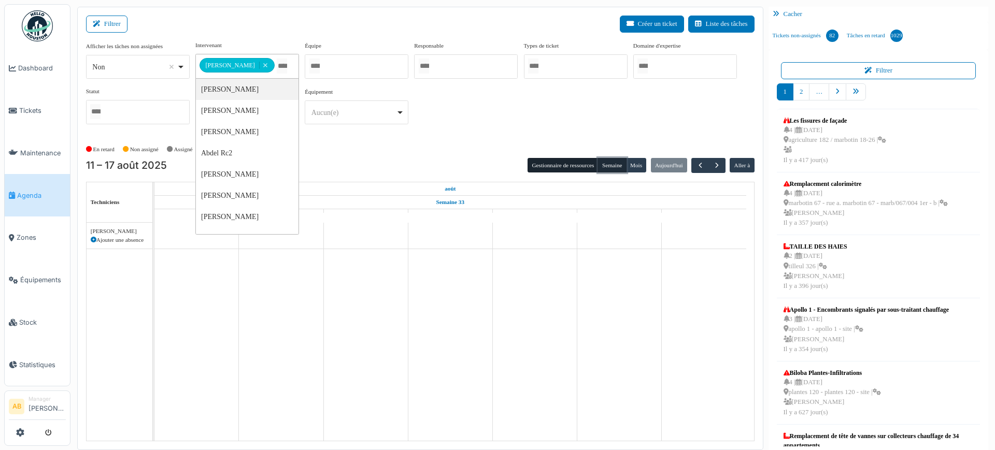
click at [609, 160] on button "Semaine" at bounding box center [612, 165] width 29 height 15
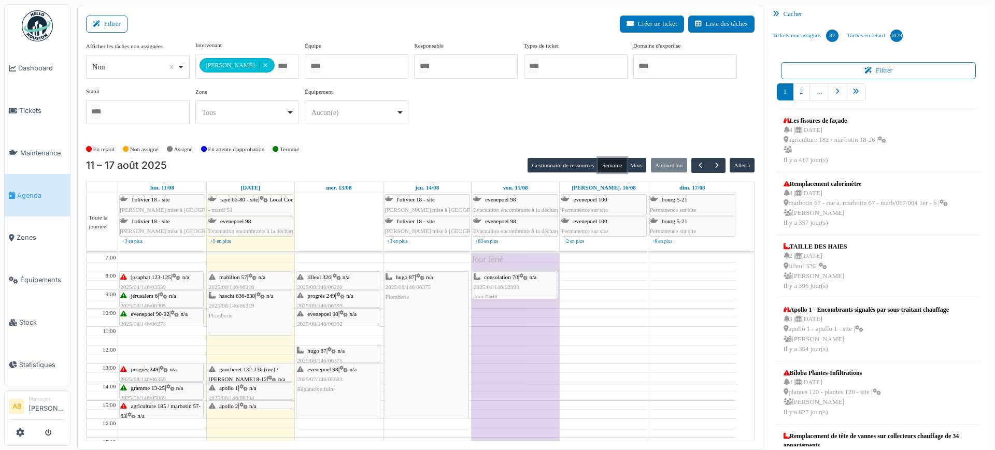
click at [354, 293] on span "n/a" at bounding box center [349, 296] width 7 height 6
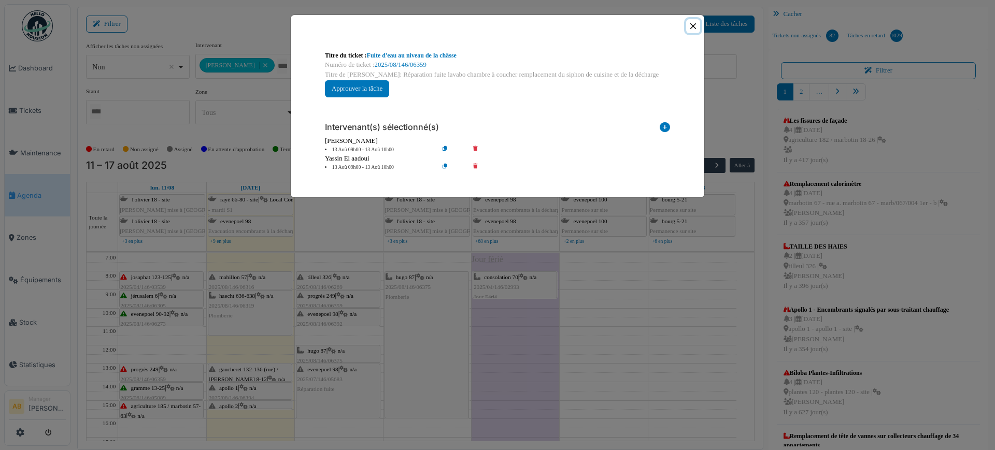
click at [696, 27] on button "Close" at bounding box center [693, 26] width 14 height 14
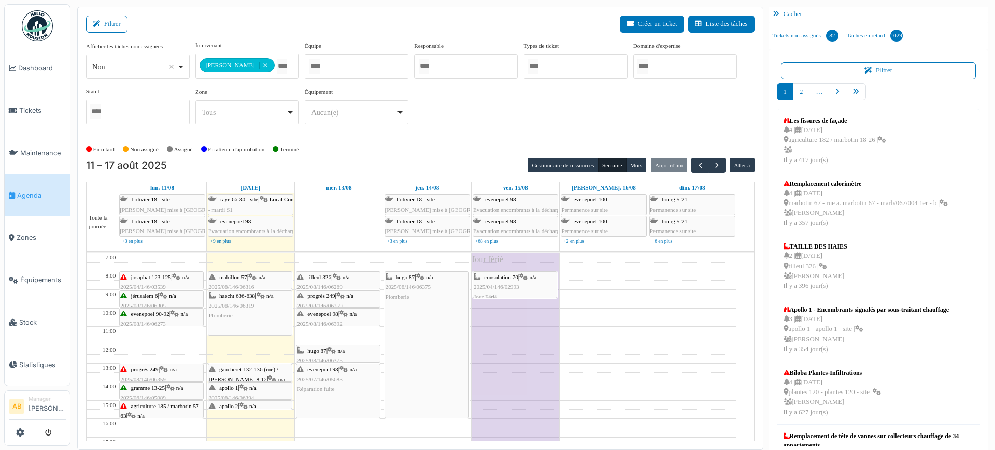
click at [178, 415] on div "agriculture 185 / marbotin 57-63 | n/a 2025/08/146/06314 Problème chauffe eau" at bounding box center [161, 422] width 82 height 40
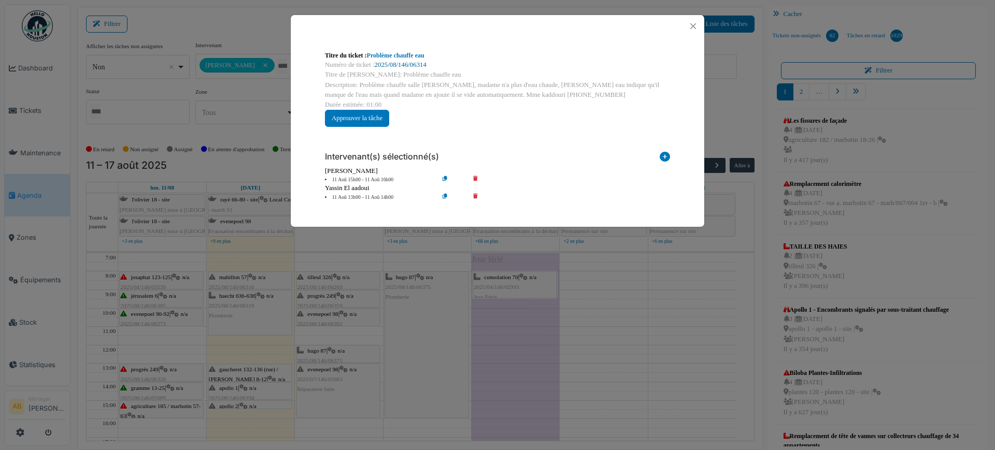
click at [401, 64] on link "2025/08/146/06314" at bounding box center [401, 64] width 52 height 7
click at [697, 17] on div at bounding box center [498, 26] width 414 height 22
click at [695, 27] on button "Close" at bounding box center [693, 26] width 14 height 14
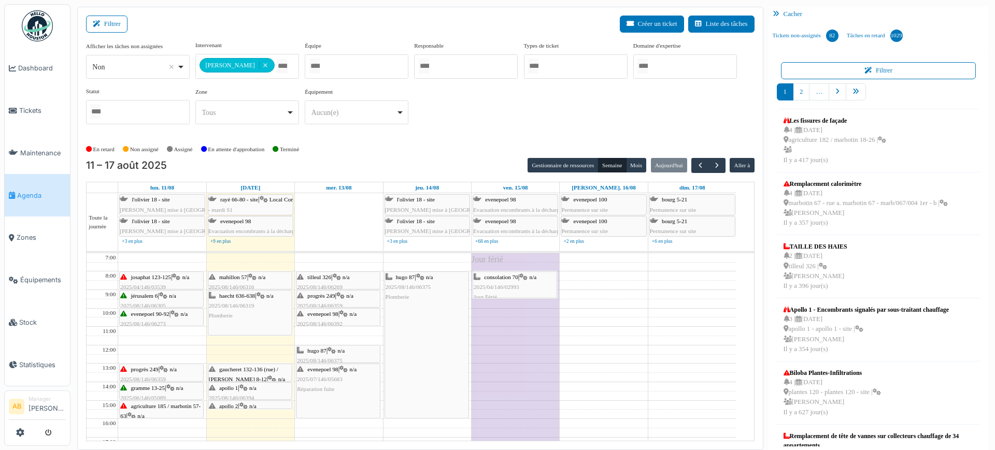
click at [703, 219] on div "bourg 5-21 Permanence sur site" at bounding box center [692, 227] width 85 height 20
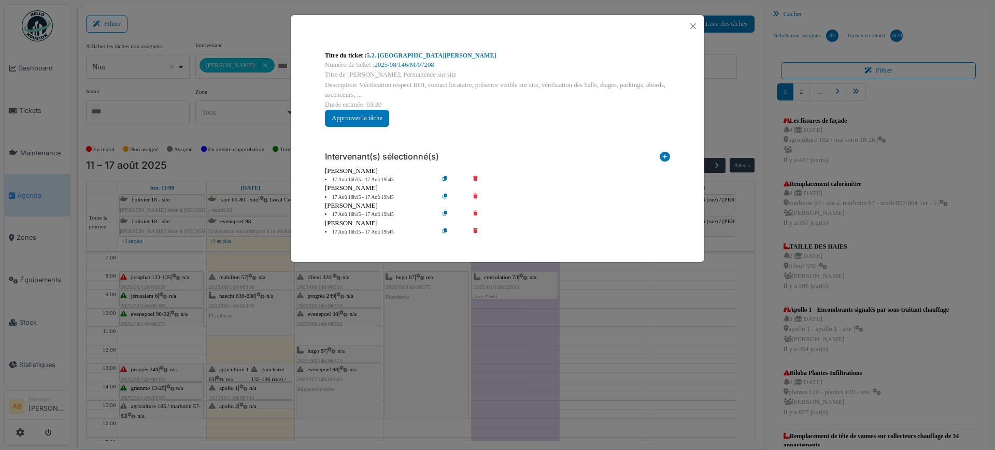
click at [694, 229] on div "Titre du ticket : 5.2. Tournée Bourg Numéro de ticket : 2025/08/146/M/07208 Tit…" at bounding box center [498, 143] width 414 height 213
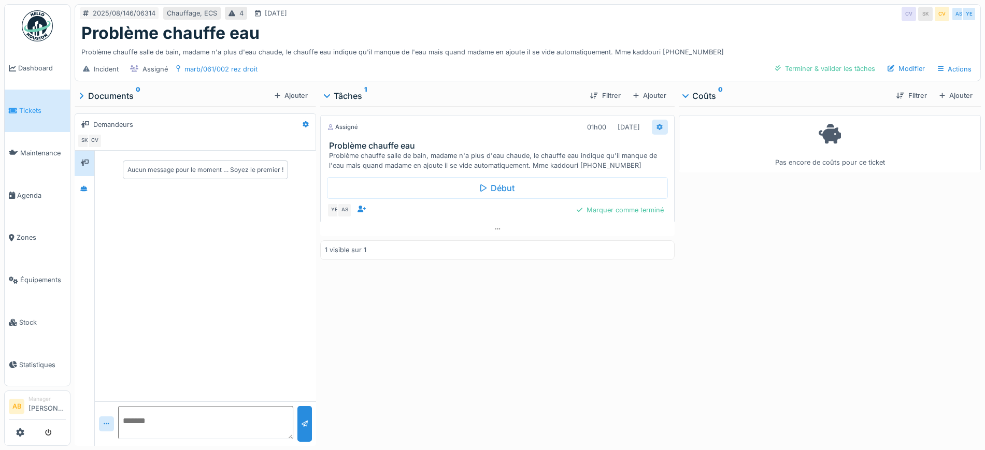
click at [659, 126] on div at bounding box center [660, 127] width 16 height 15
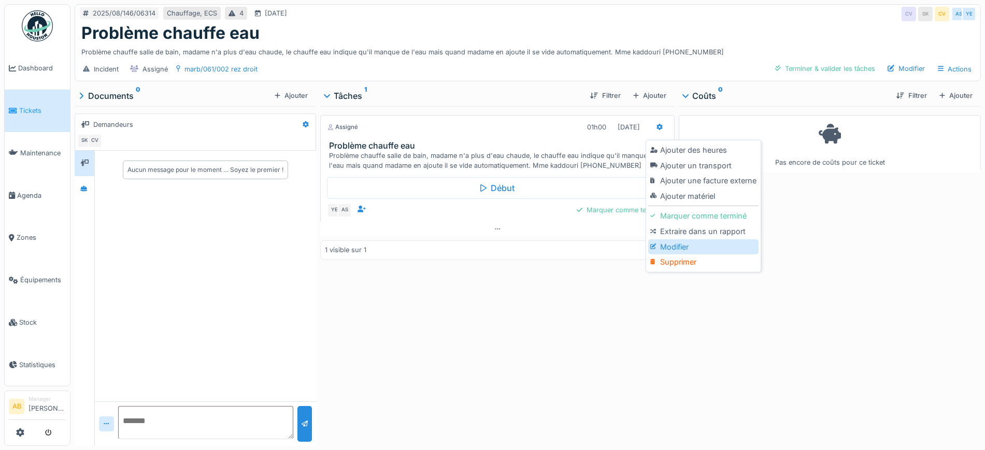
click at [681, 243] on div "Modifier" at bounding box center [703, 247] width 110 height 16
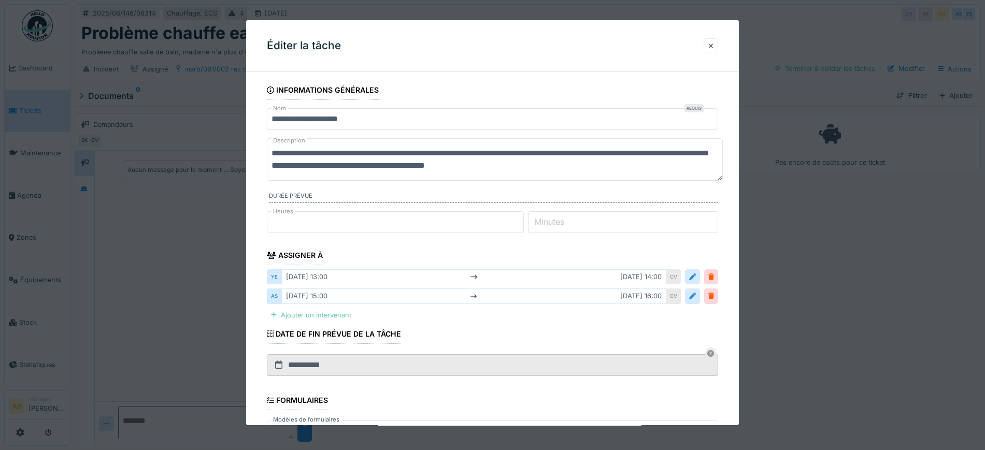
click at [319, 318] on div "Ajouter un intervenant" at bounding box center [311, 315] width 89 height 14
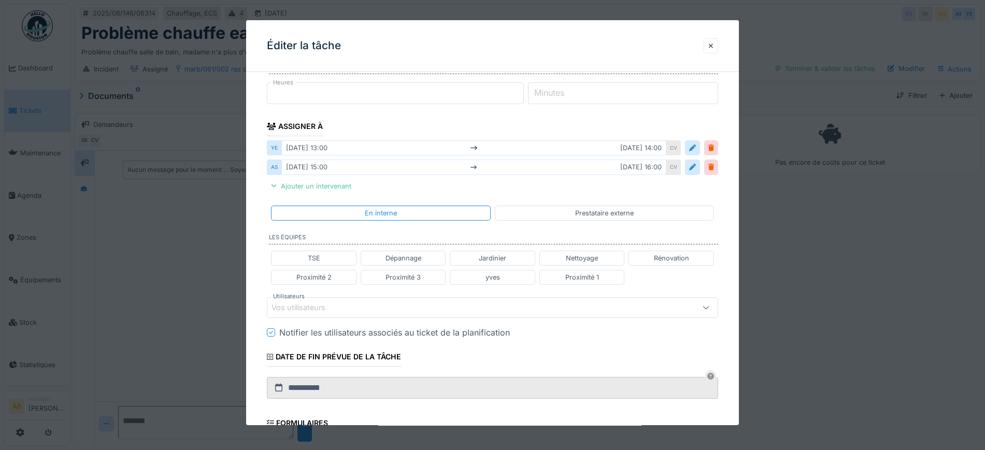
click at [333, 304] on div "Vos utilisateurs" at bounding box center [306, 307] width 68 height 11
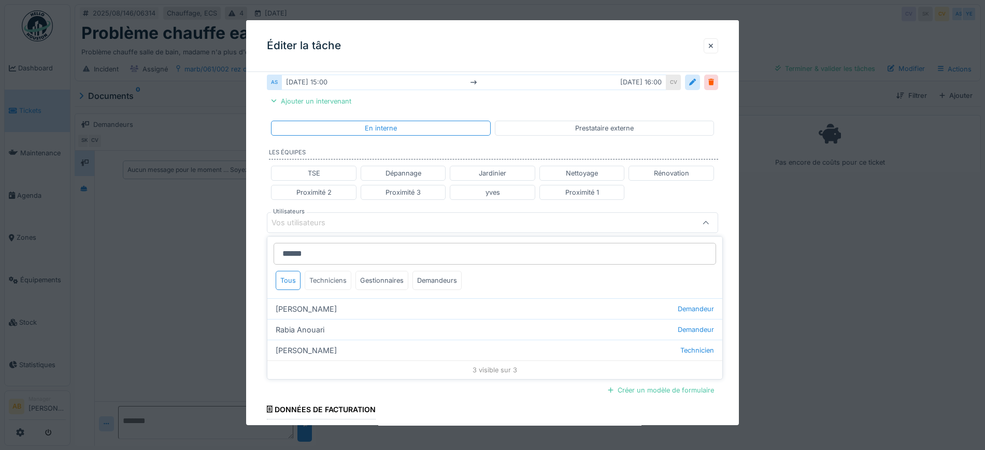
type input "******"
click at [341, 283] on div "Techniciens" at bounding box center [328, 280] width 47 height 19
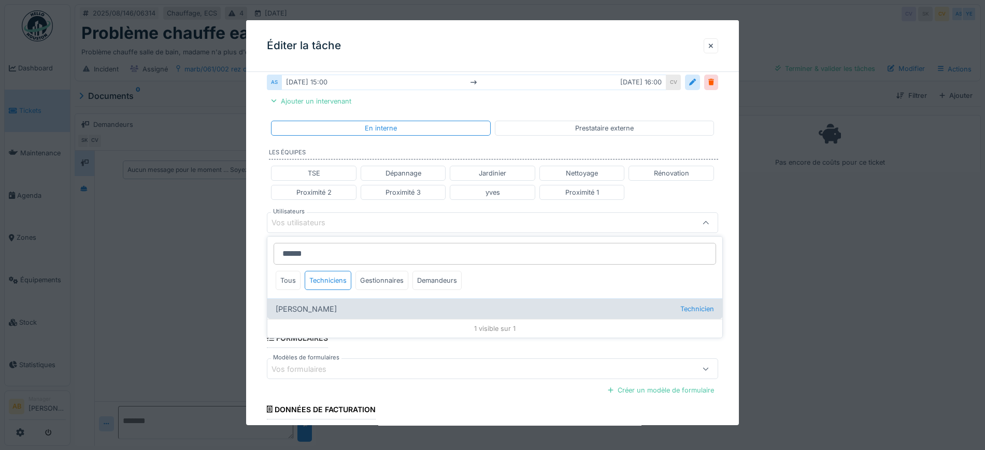
click at [319, 305] on div "[PERSON_NAME] Technicien" at bounding box center [494, 309] width 455 height 21
type input "*****"
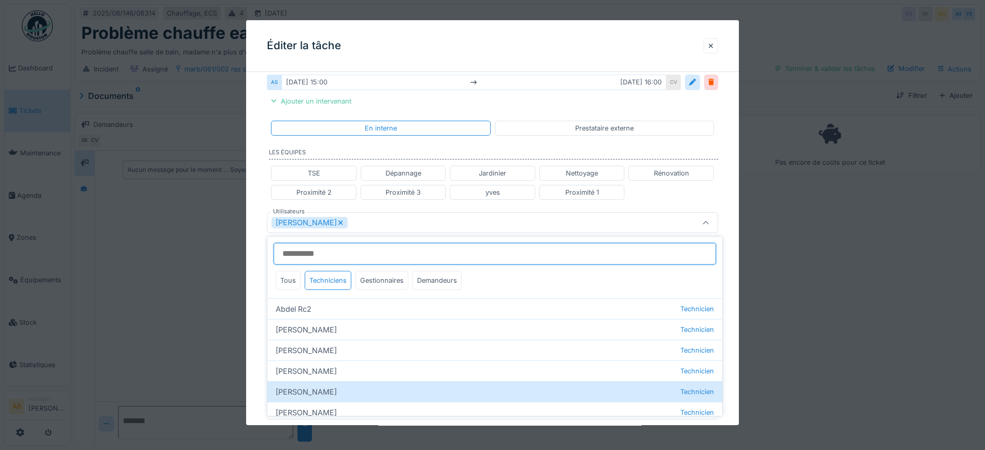
click at [358, 250] on input "Utilisateurs" at bounding box center [495, 254] width 443 height 22
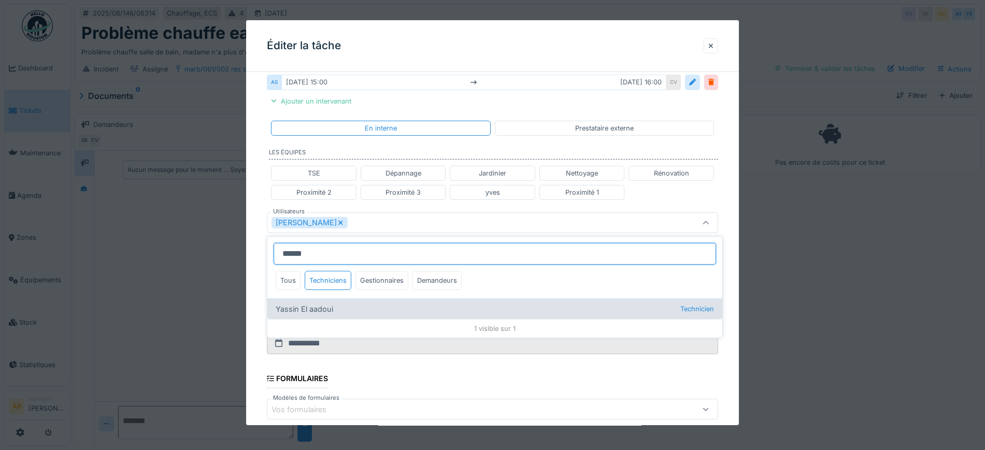
type input "******"
click at [332, 314] on div "Yassin El aadoui Technicien" at bounding box center [494, 309] width 455 height 21
type input "**********"
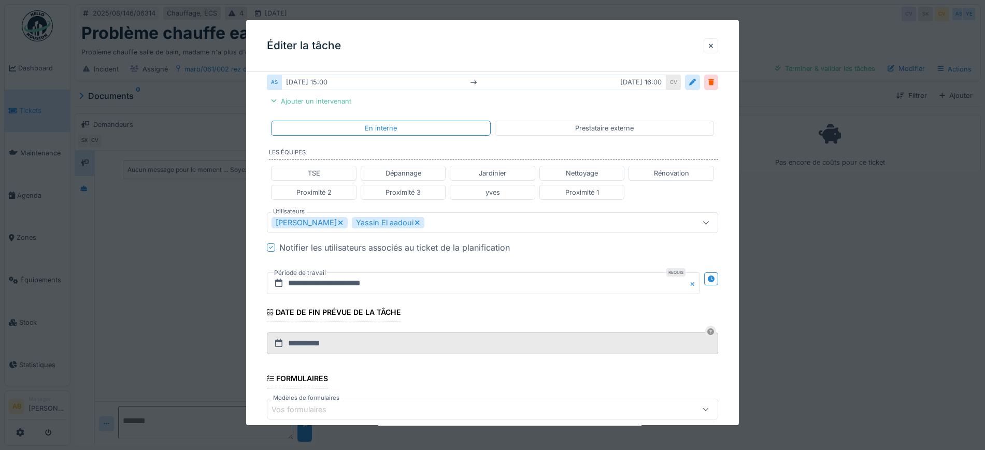
click at [258, 251] on div "**********" at bounding box center [492, 208] width 493 height 684
click at [350, 287] on input "**********" at bounding box center [483, 284] width 433 height 22
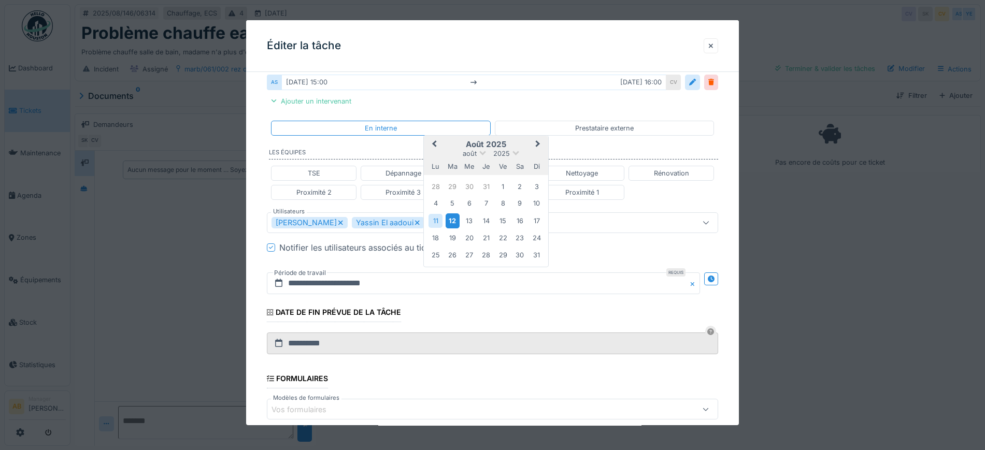
click at [451, 217] on div "12" at bounding box center [453, 221] width 14 height 15
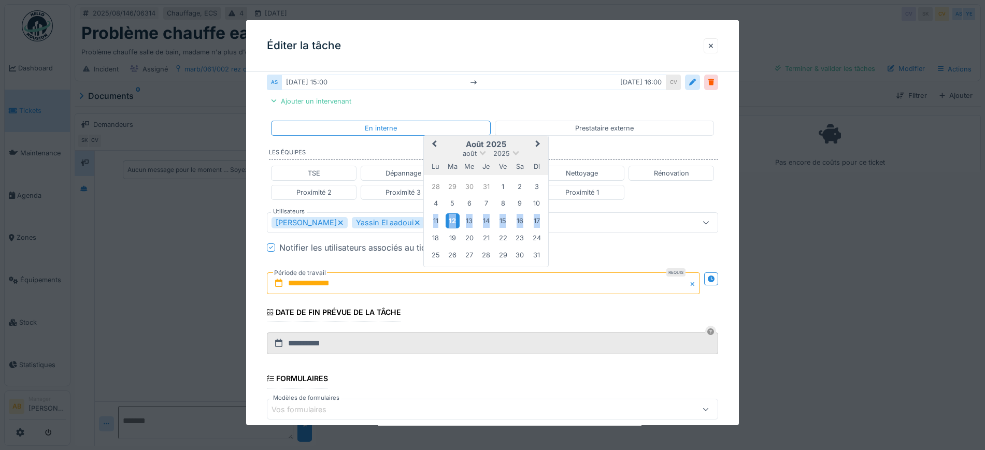
click at [451, 217] on div "12" at bounding box center [453, 221] width 14 height 15
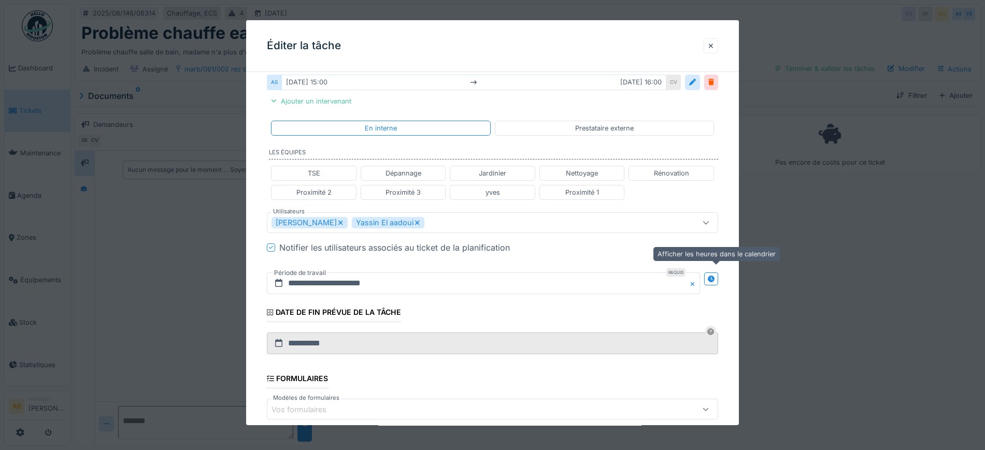
click at [715, 281] on icon at bounding box center [711, 279] width 7 height 7
click at [414, 290] on input "**********" at bounding box center [371, 284] width 209 height 22
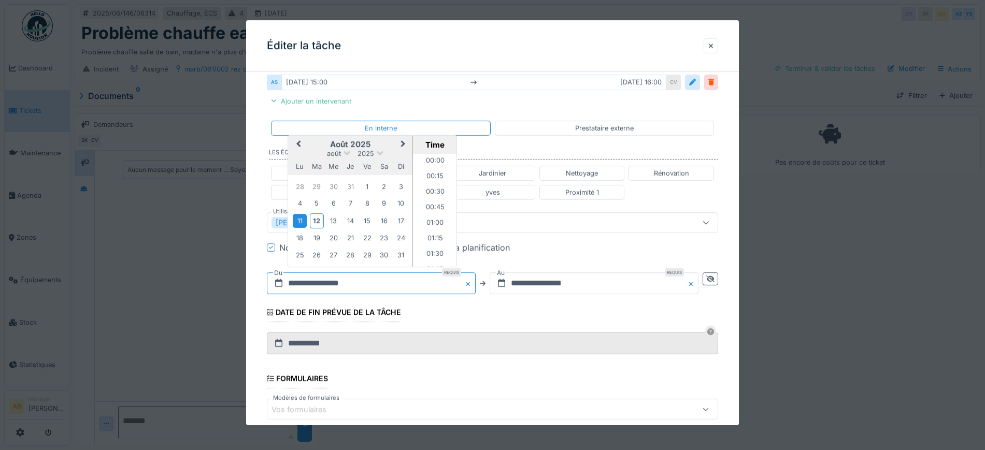
scroll to position [760, 0]
click at [318, 218] on div "12" at bounding box center [317, 221] width 14 height 15
click at [430, 211] on li "13:00" at bounding box center [435, 211] width 44 height 16
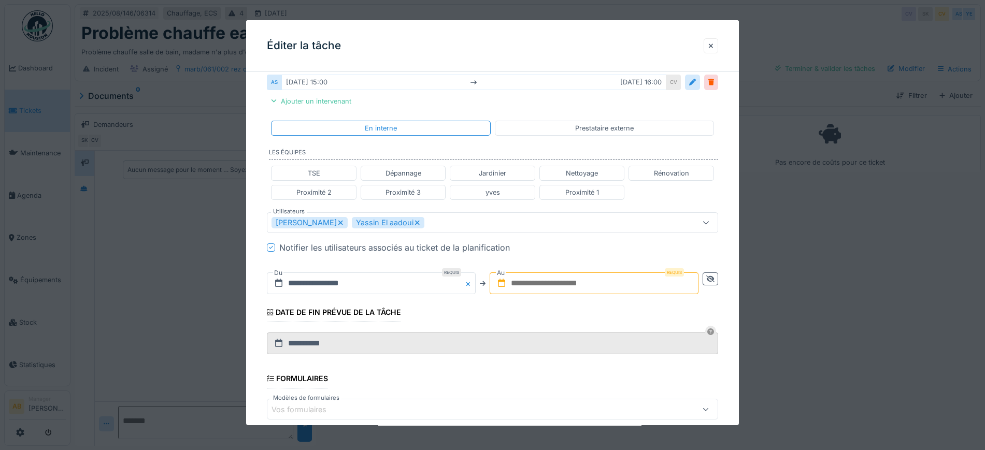
click at [532, 273] on input "text" at bounding box center [594, 284] width 209 height 22
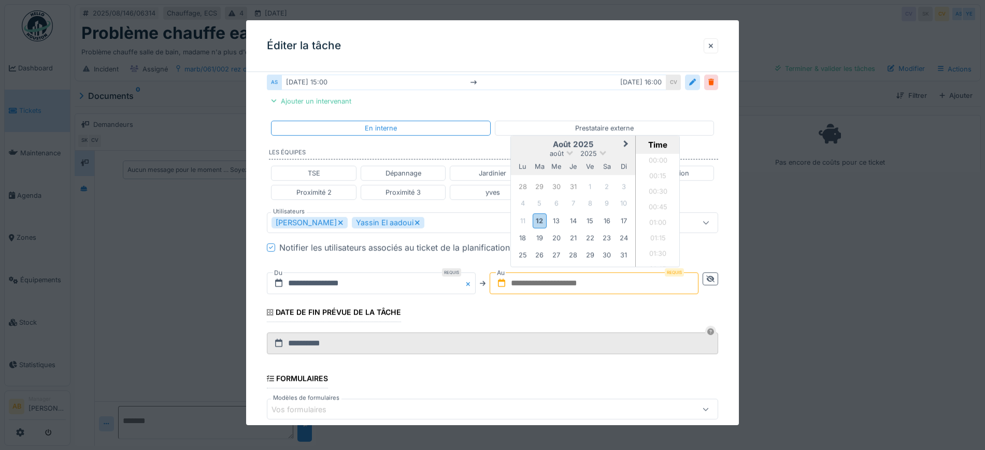
scroll to position [682, 0]
click at [543, 223] on div "12" at bounding box center [540, 221] width 14 height 15
click at [658, 239] on li "14:00" at bounding box center [658, 239] width 44 height 16
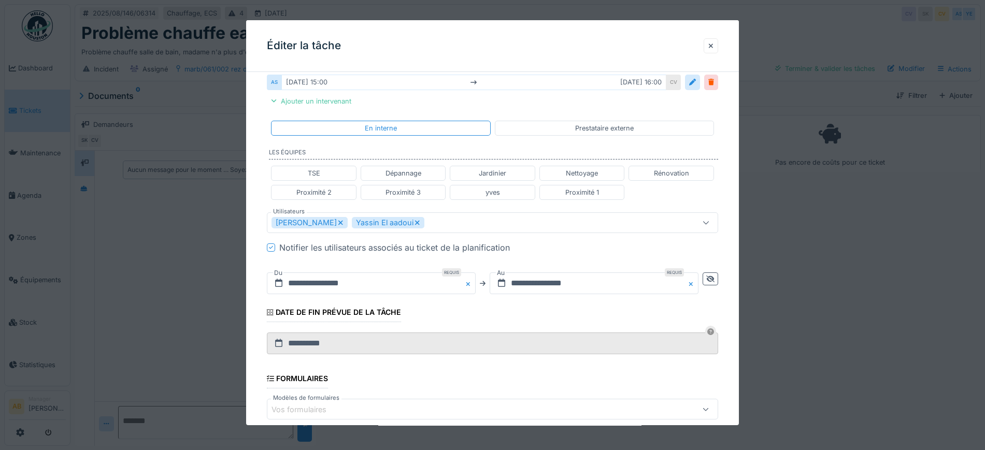
scroll to position [339, 0]
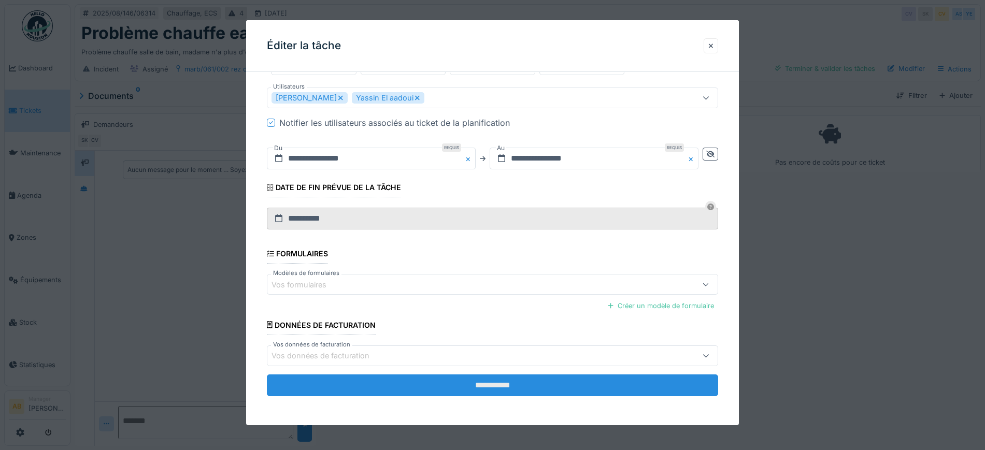
click at [562, 386] on input "**********" at bounding box center [492, 386] width 451 height 22
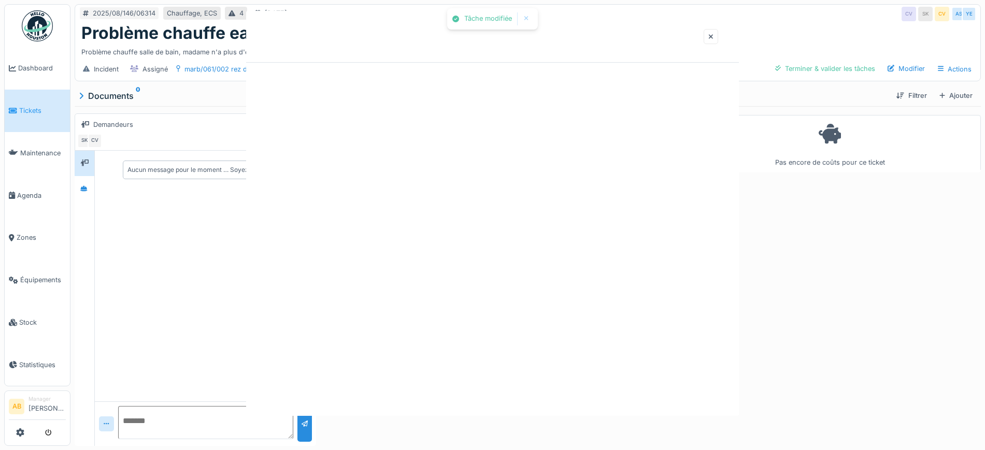
scroll to position [0, 0]
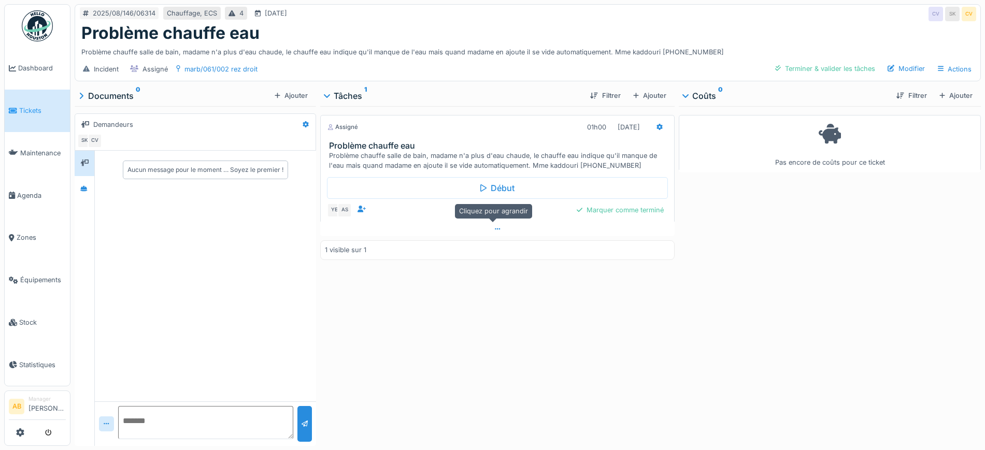
click at [577, 227] on div at bounding box center [497, 229] width 355 height 15
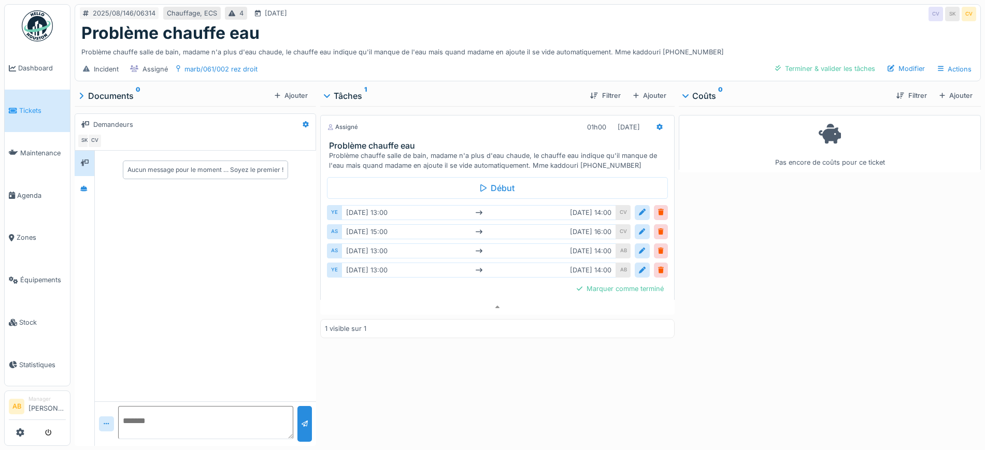
click at [635, 268] on div "YE [DATE] 13:00 [DATE] 14:00 AB" at bounding box center [497, 270] width 341 height 19
click at [649, 284] on div "Marquer comme terminé" at bounding box center [620, 289] width 95 height 14
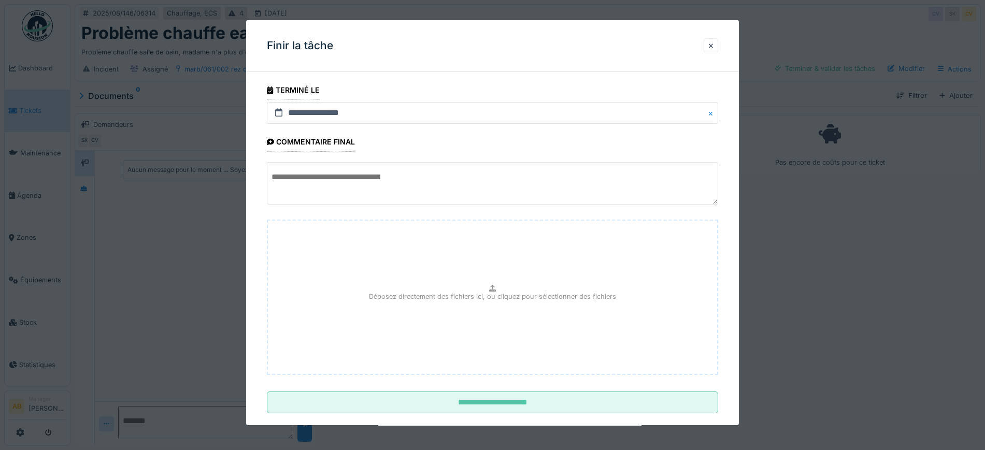
click at [649, 284] on div "Déposez directement des fichiers ici, ou cliquez pour sélectionner des fichiers" at bounding box center [492, 298] width 451 height 156
click at [713, 47] on div at bounding box center [711, 45] width 15 height 15
